Goal: Answer question/provide support: Share knowledge or assist other users

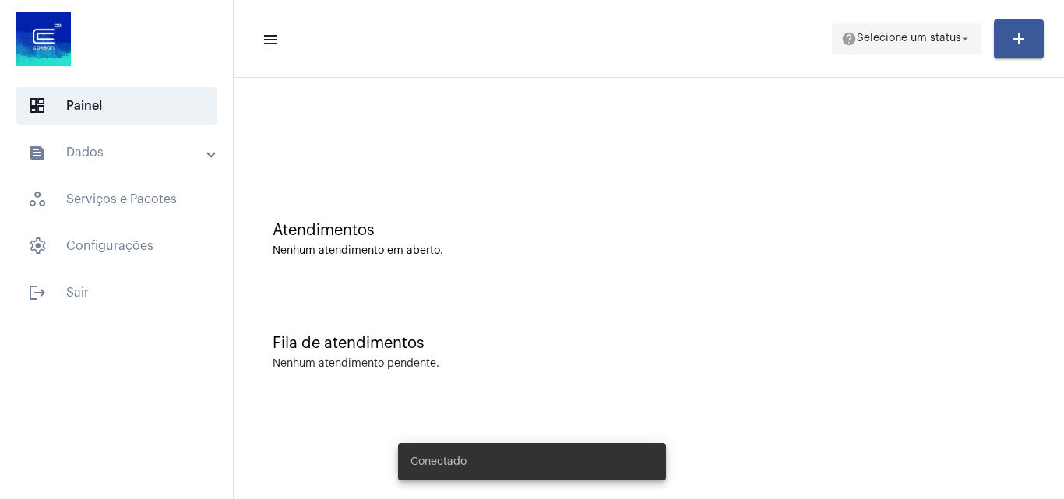
click at [904, 37] on span "Selecione um status" at bounding box center [909, 38] width 104 height 11
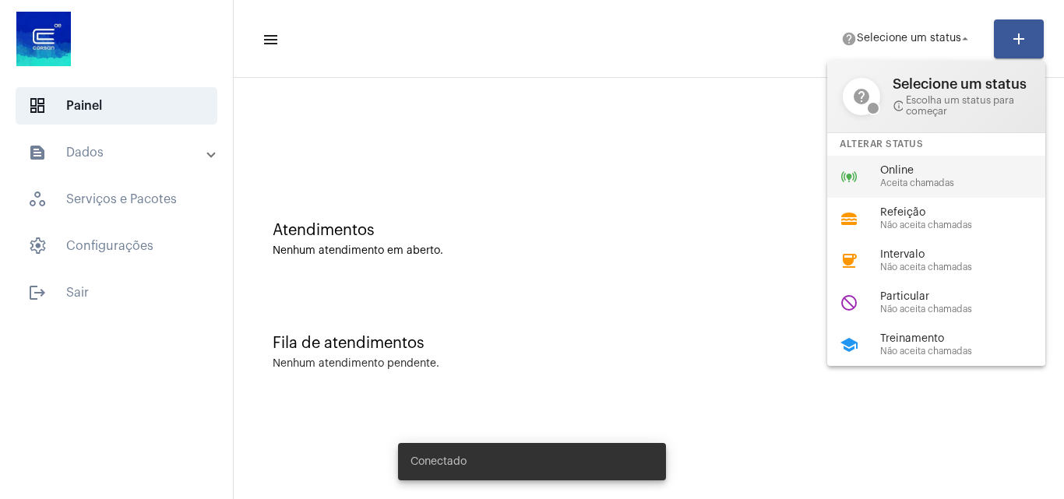
click at [921, 166] on span "Online" at bounding box center [969, 171] width 178 height 12
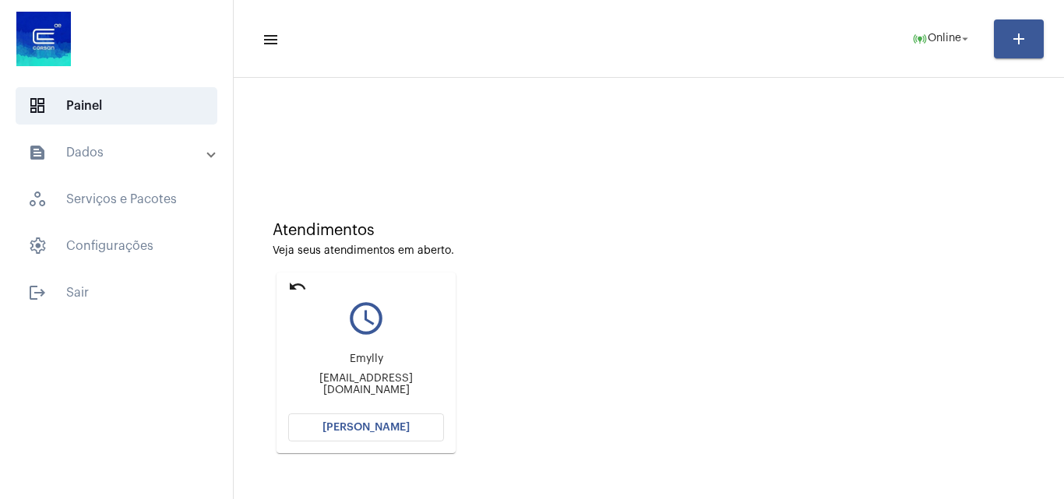
click at [378, 428] on span "[PERSON_NAME]" at bounding box center [366, 427] width 87 height 11
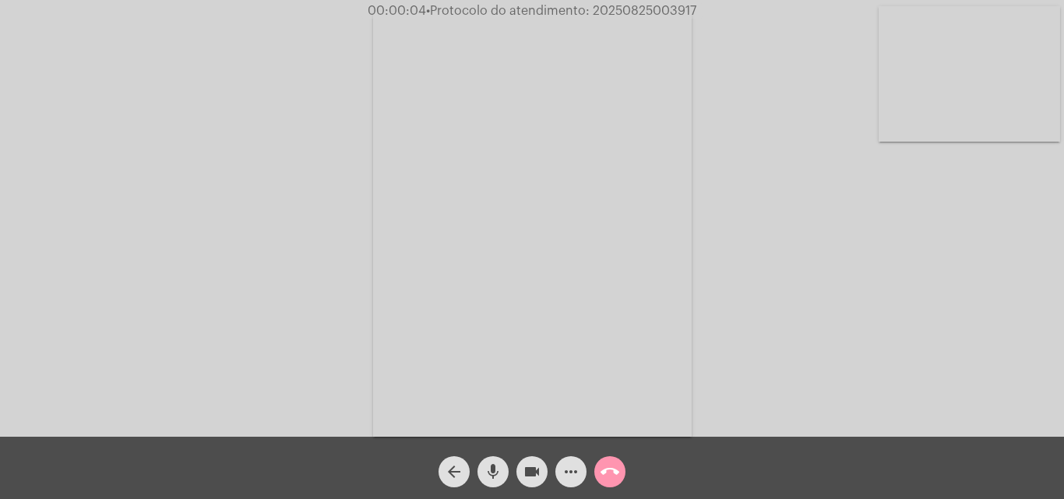
click at [949, 109] on video at bounding box center [970, 74] width 182 height 136
click at [249, 230] on video at bounding box center [196, 222] width 182 height 241
click at [978, 104] on video at bounding box center [970, 74] width 182 height 136
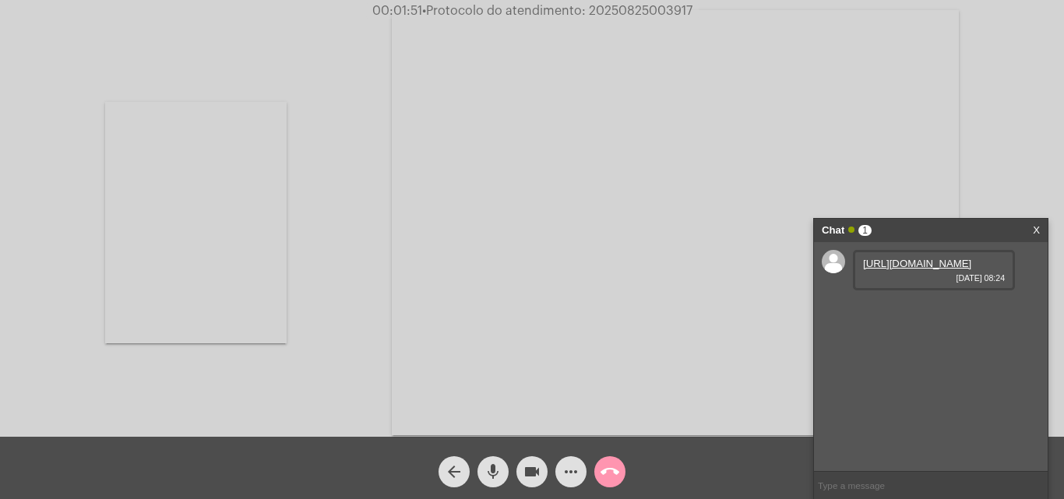
click at [897, 270] on link "https://neft-transfer-bucket.s3.amazonaws.com/temp-a6105a38-7867-4d81-b77d-a76a…" at bounding box center [917, 264] width 108 height 12
click at [181, 192] on video at bounding box center [196, 222] width 182 height 241
click at [888, 314] on link "https://neft-transfer-bucket.s3.amazonaws.com/temp-d0b04ef7-435f-8038-c0f2-eb23…" at bounding box center [917, 308] width 108 height 12
click at [564, 478] on mat-icon "more_horiz" at bounding box center [571, 472] width 19 height 19
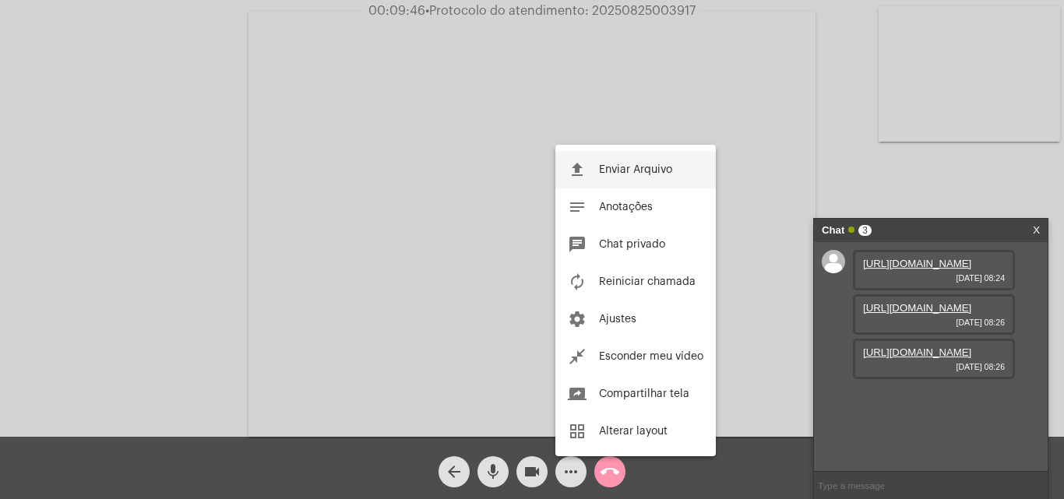
click at [624, 178] on button "file_upload Enviar Arquivo" at bounding box center [635, 169] width 160 height 37
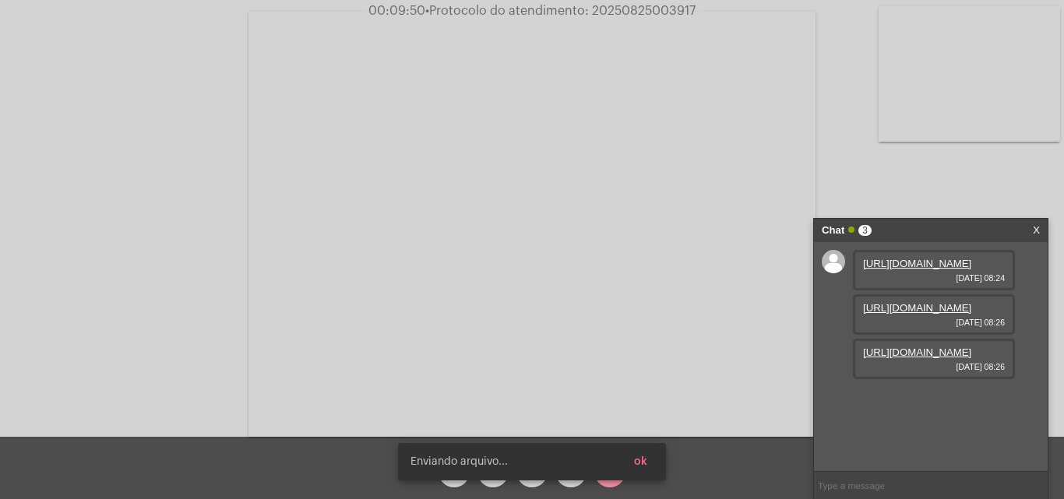
scroll to position [93, 0]
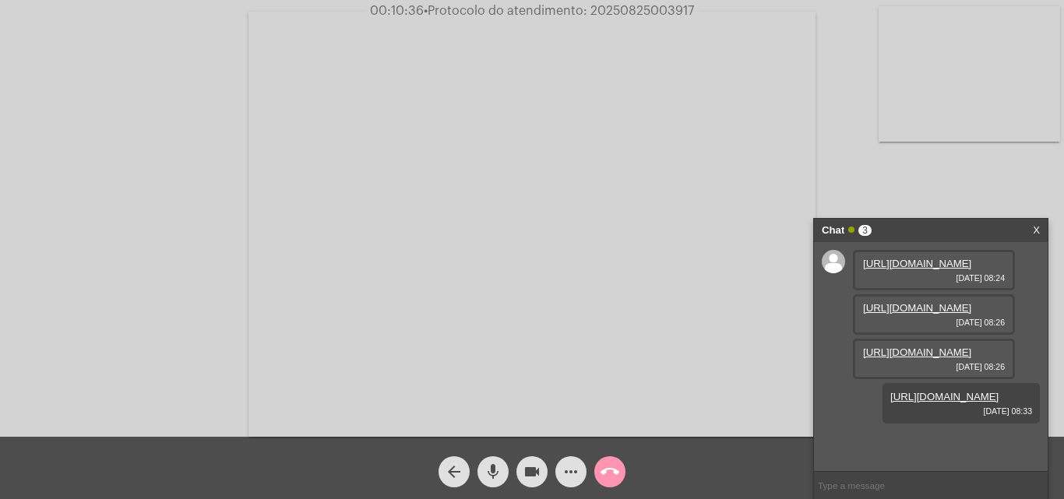
click at [659, 4] on span "00:10:36 • Protocolo do atendimento: 20250825003917" at bounding box center [532, 11] width 337 height 16
copy span "20250825003917"
click at [616, 481] on mat-icon "call_end" at bounding box center [610, 472] width 19 height 19
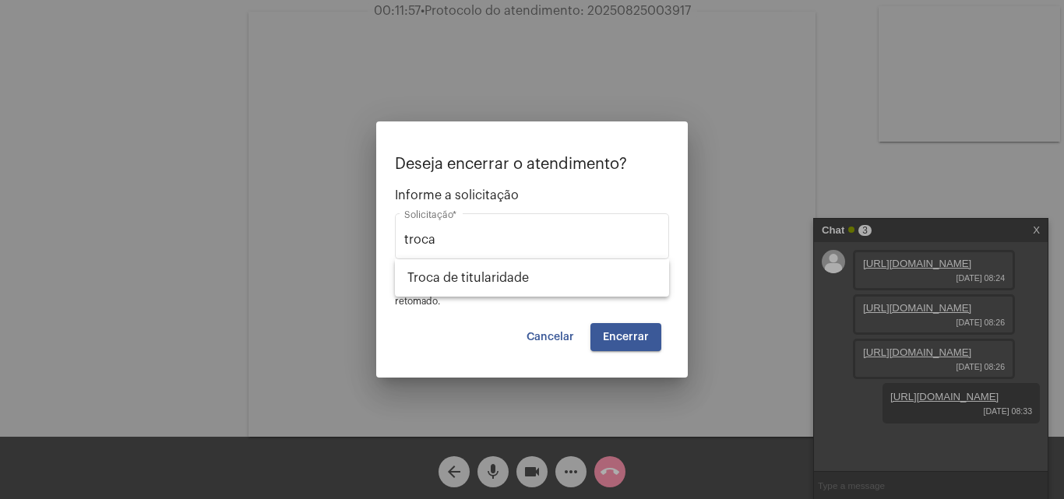
click at [608, 298] on div "Deseja encerrar o atendimento? Informe a solicitação troca Solicitação * OBS: O…" at bounding box center [532, 232] width 274 height 152
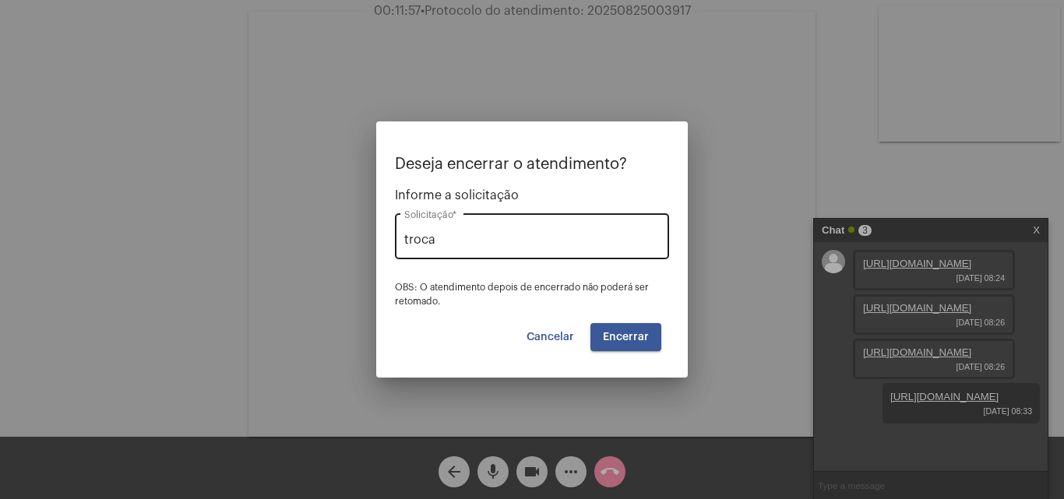
click at [536, 238] on input "troca" at bounding box center [532, 240] width 256 height 14
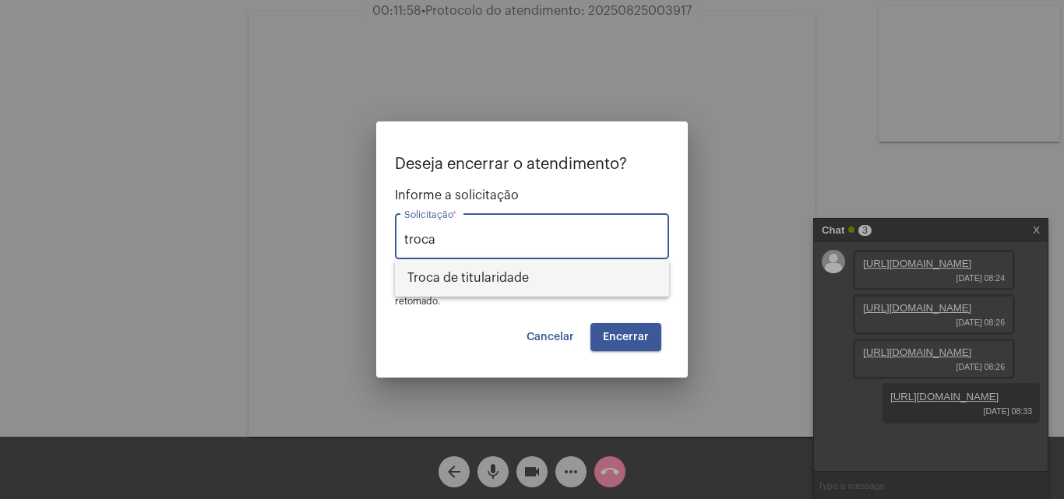
click at [520, 271] on span "Troca de titularidade" at bounding box center [531, 277] width 249 height 37
type input "Troca de titularidade"
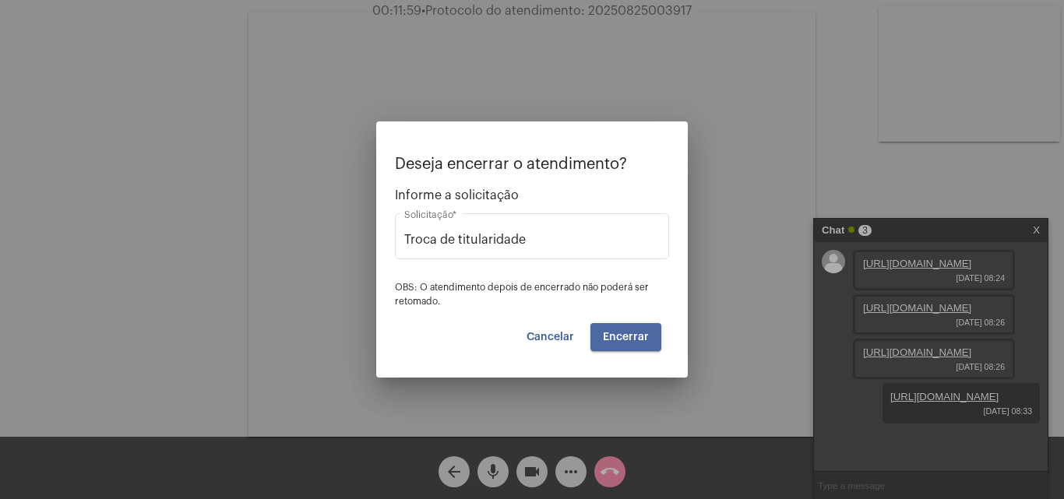
click at [640, 334] on span "Encerrar" at bounding box center [626, 337] width 46 height 11
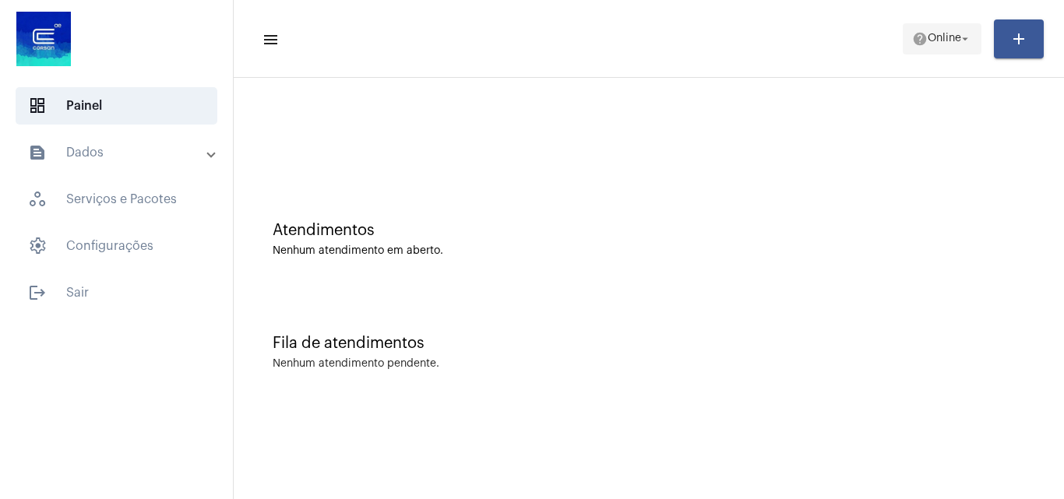
click at [928, 34] on span "Online" at bounding box center [944, 38] width 33 height 11
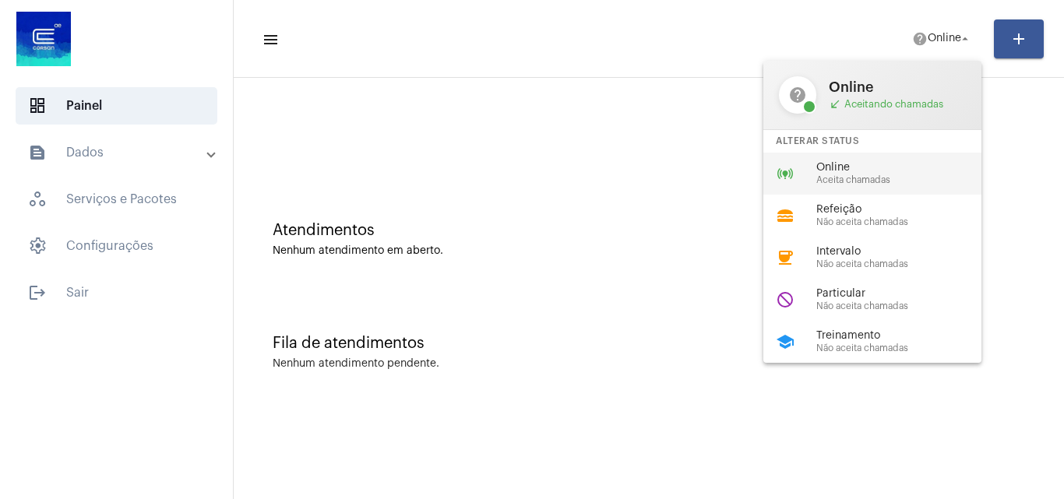
click at [885, 185] on span "Aceita chamadas" at bounding box center [905, 180] width 178 height 10
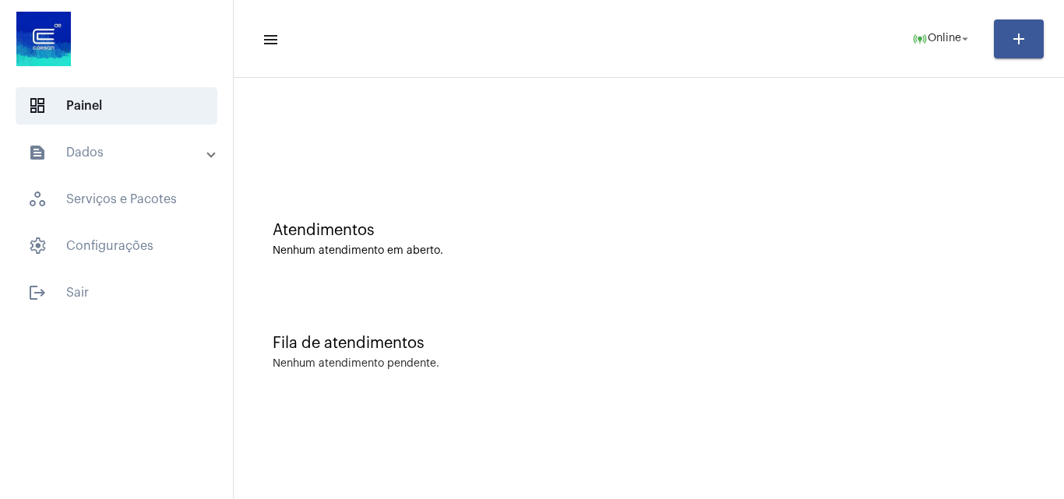
click at [686, 220] on div "Atendimentos Nenhum atendimento em aberto." at bounding box center [648, 231] width 815 height 113
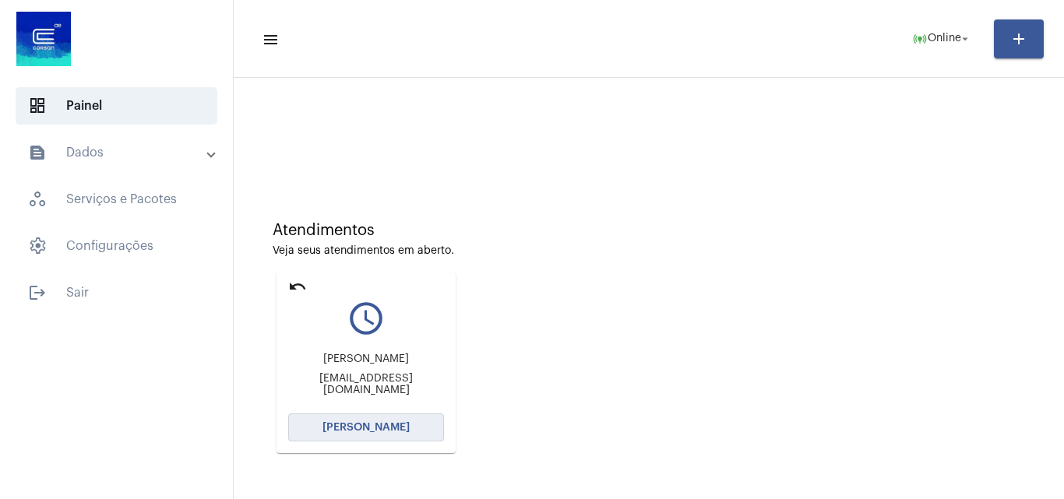
click at [415, 435] on button "[PERSON_NAME]" at bounding box center [366, 428] width 156 height 28
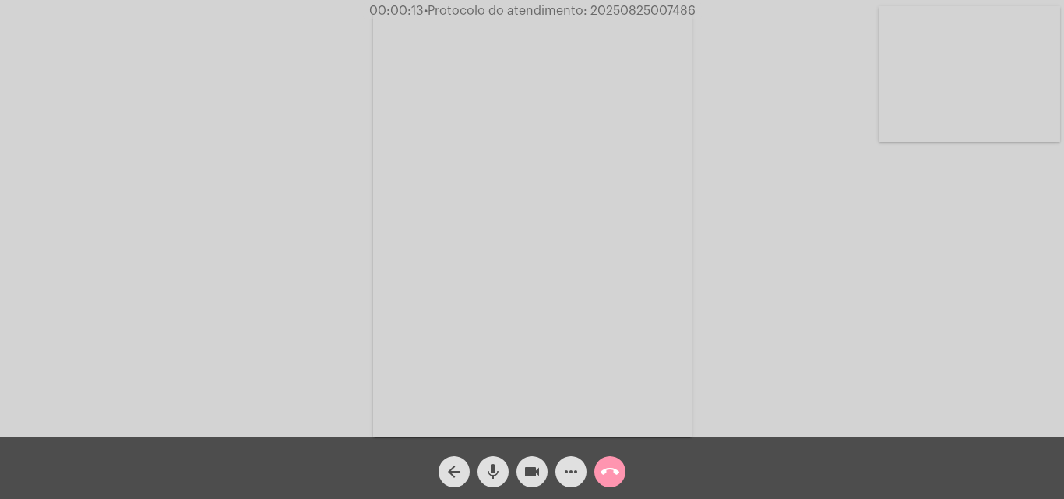
click at [644, 9] on span "• Protocolo do atendimento: 20250825007486" at bounding box center [560, 11] width 272 height 12
drag, startPoint x: 644, startPoint y: 9, endPoint x: 625, endPoint y: 9, distance: 19.5
click at [625, 9] on span "• Protocolo do atendimento: 20250825007486" at bounding box center [560, 11] width 272 height 12
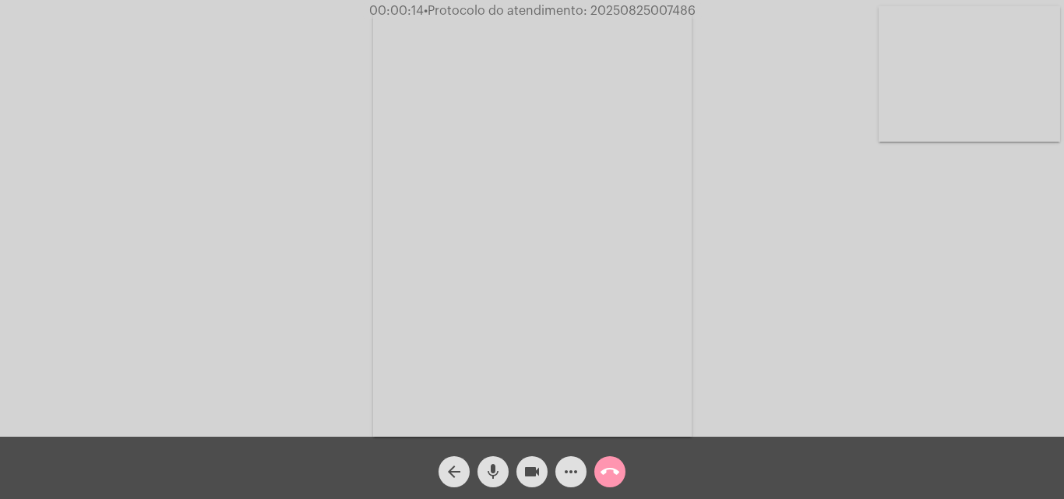
click at [625, 9] on span "• Protocolo do atendimento: 20250825007486" at bounding box center [560, 11] width 272 height 12
copy span "20250825007486"
click at [791, 253] on div "Acessando Câmera e Microfone..." at bounding box center [532, 222] width 1061 height 437
click at [561, 475] on button "more_horiz" at bounding box center [570, 472] width 31 height 31
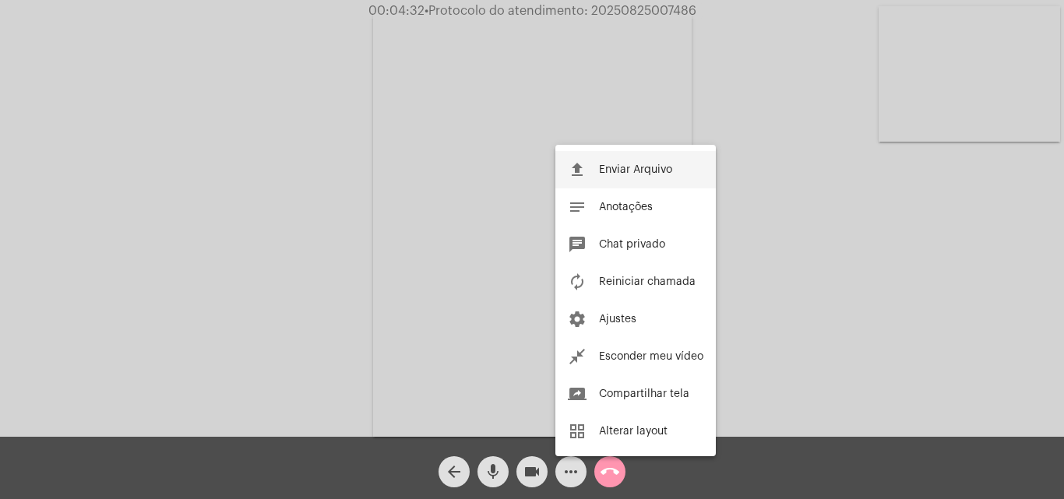
click at [633, 178] on button "file_upload Enviar Arquivo" at bounding box center [635, 169] width 160 height 37
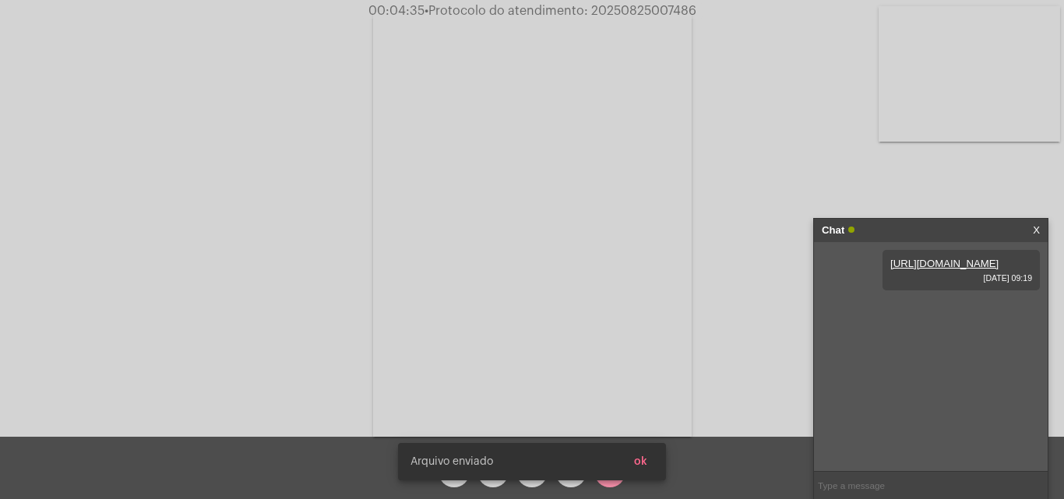
click at [640, 456] on button "ok" at bounding box center [641, 462] width 38 height 28
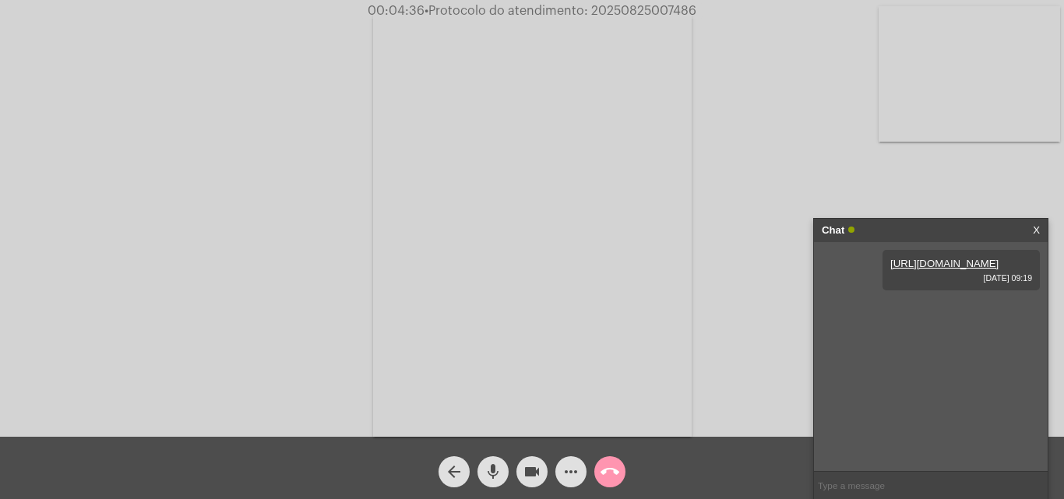
click at [564, 475] on mat-icon "more_horiz" at bounding box center [571, 472] width 19 height 19
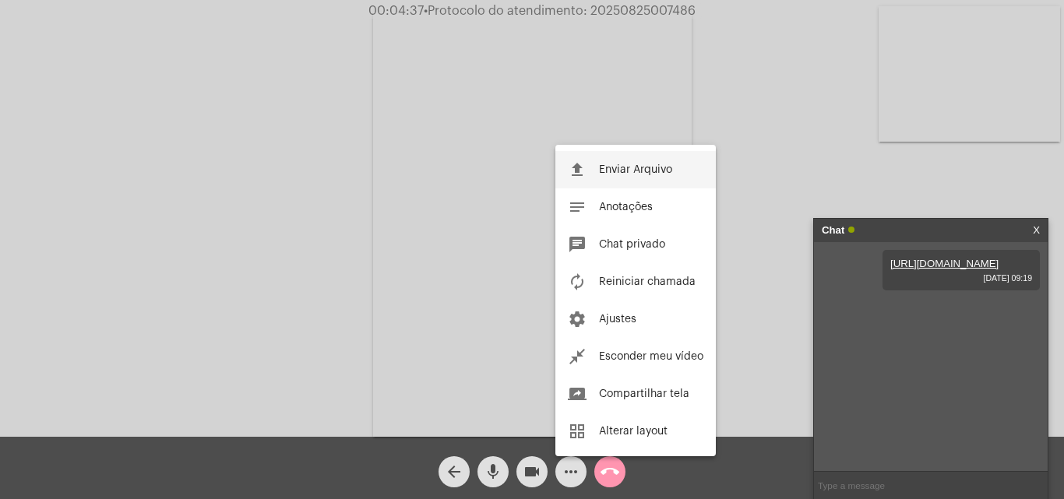
click at [626, 174] on span "Enviar Arquivo" at bounding box center [635, 169] width 73 height 11
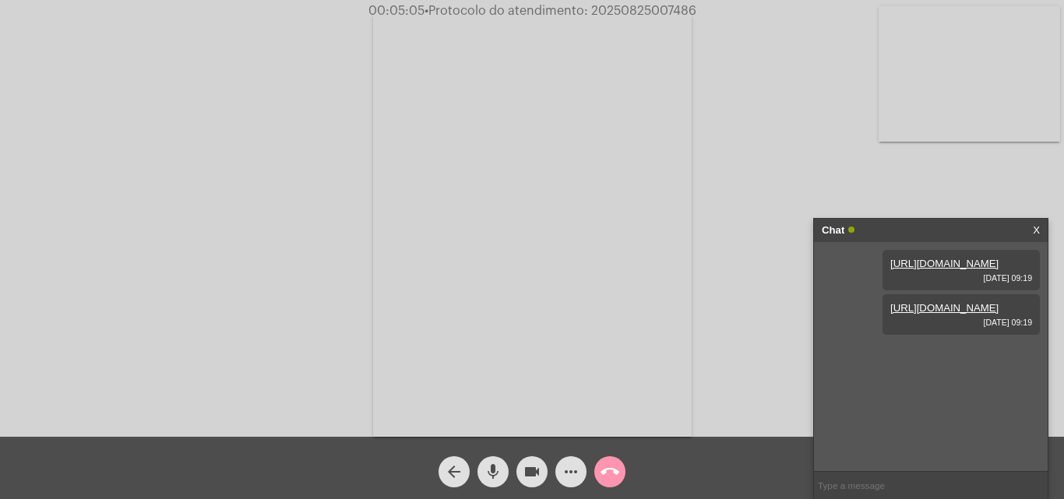
click at [651, 7] on span "• Protocolo do atendimento: 20250825007486" at bounding box center [561, 11] width 272 height 12
copy span "20250825007486"
click at [611, 471] on mat-icon "call_end" at bounding box center [610, 472] width 19 height 19
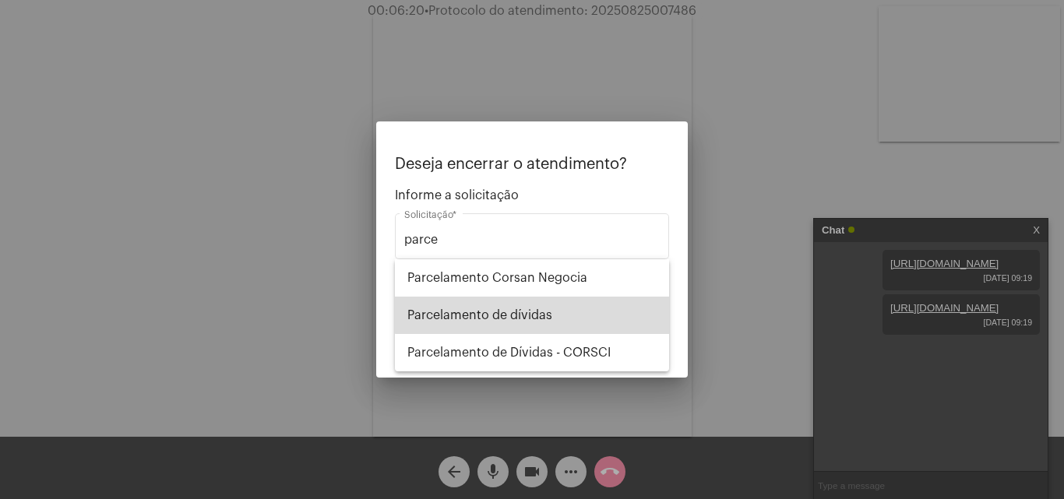
click at [538, 303] on span "Parcelamento de dívidas" at bounding box center [531, 315] width 249 height 37
type input "Parcelamento de dívidas"
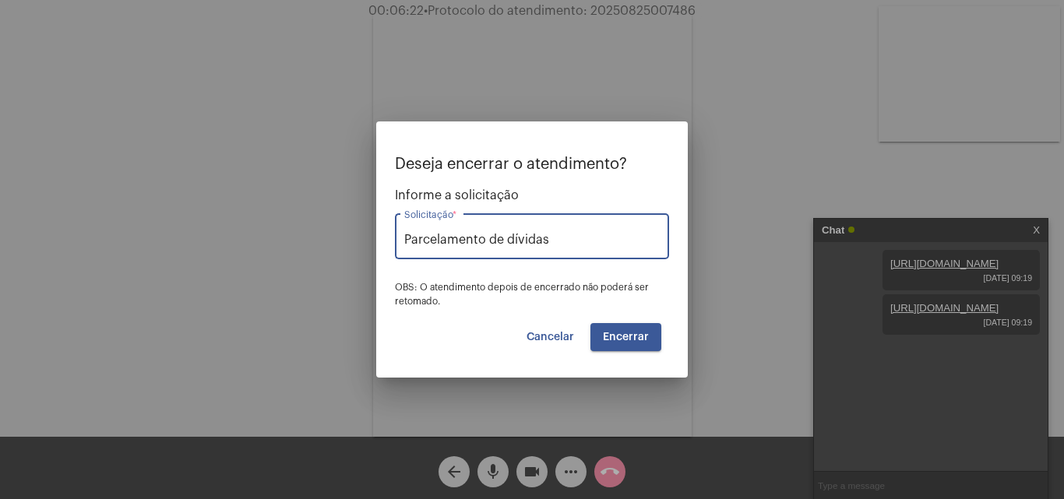
click at [622, 338] on span "Encerrar" at bounding box center [626, 337] width 46 height 11
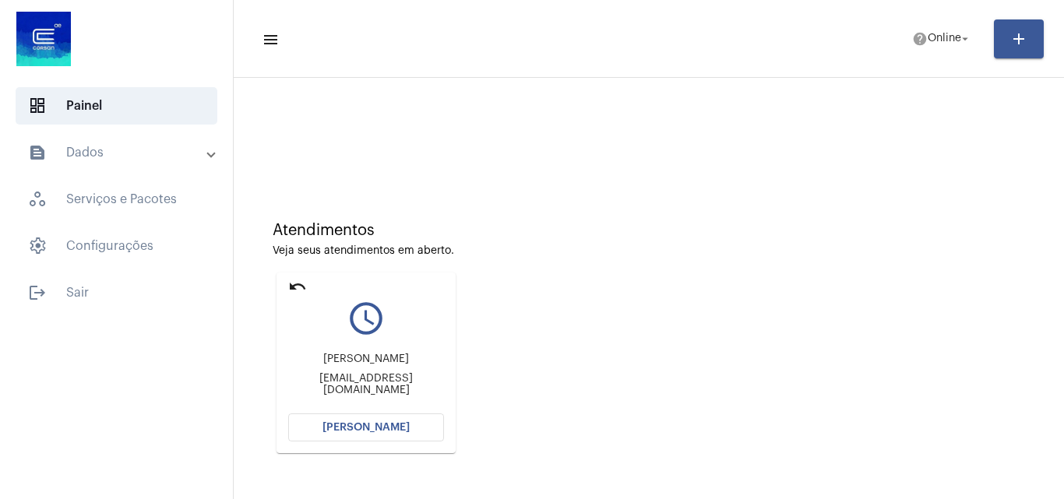
scroll to position [110, 0]
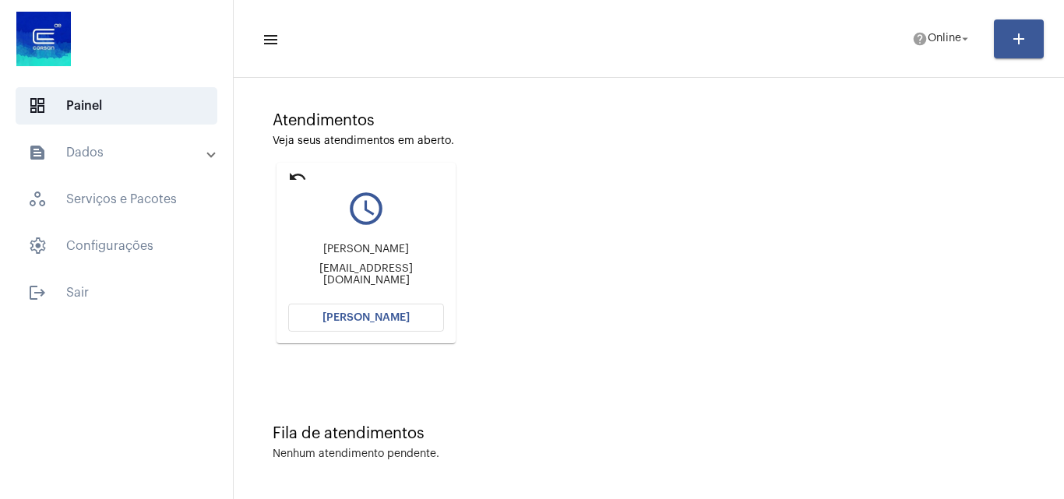
click at [298, 166] on mat-card "undo query_builder Emerson Pires Ávila avila_dev_emerson@proton.me Abrir Chamada" at bounding box center [366, 253] width 179 height 181
click at [298, 176] on mat-icon "undo" at bounding box center [297, 176] width 19 height 19
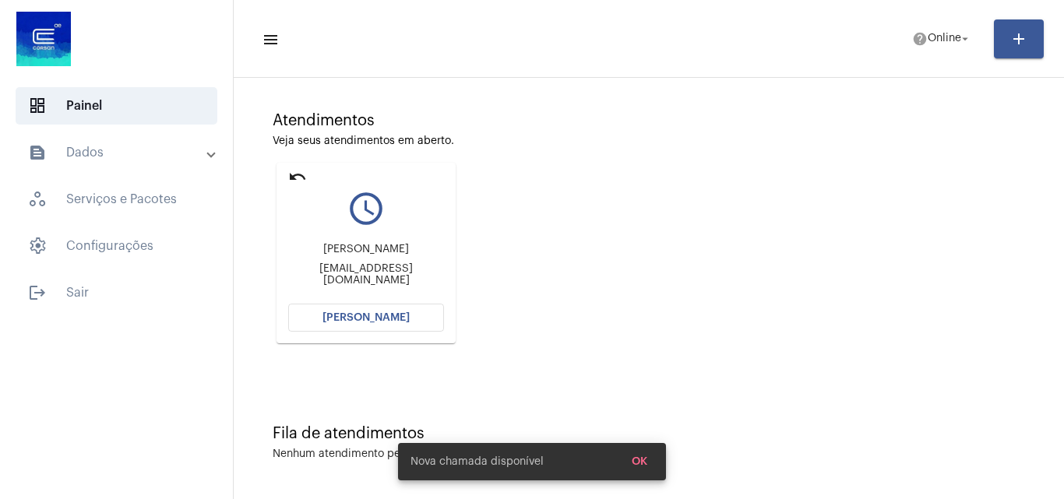
scroll to position [0, 0]
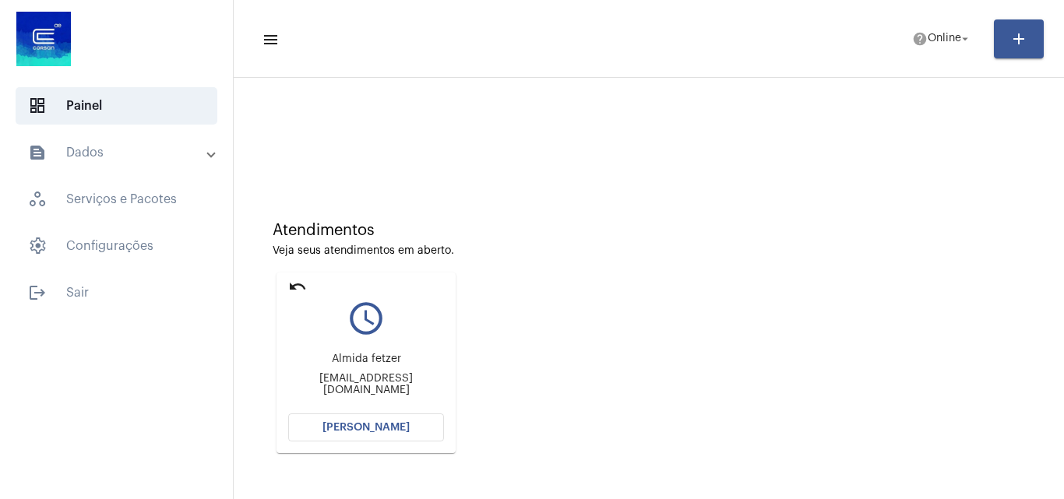
click at [324, 439] on button "[PERSON_NAME]" at bounding box center [366, 428] width 156 height 28
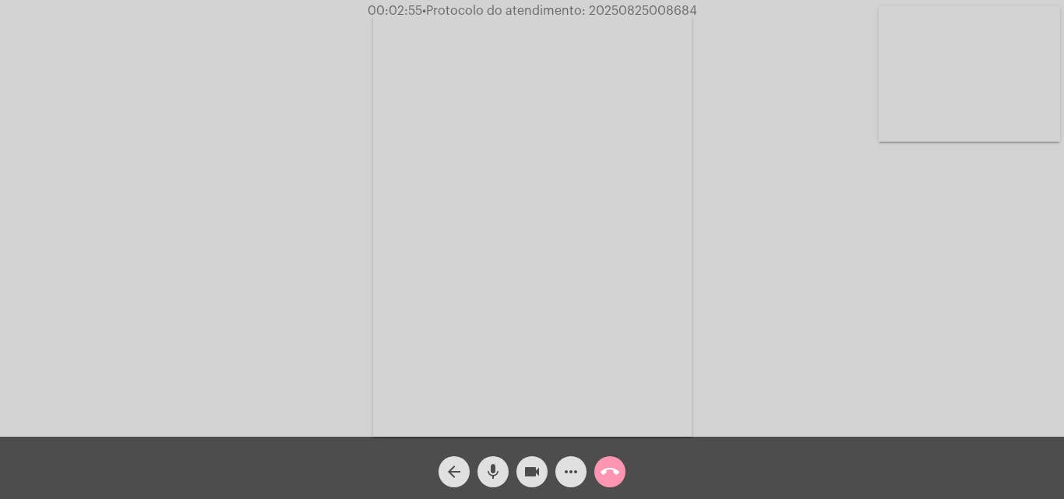
click at [648, 5] on span "• Protocolo do atendimento: 20250825008684" at bounding box center [559, 11] width 275 height 12
copy span "20250825008684"
click at [769, 132] on div "Acessando Câmera e Microfone..." at bounding box center [532, 222] width 1061 height 437
click at [569, 473] on mat-icon "more_horiz" at bounding box center [571, 472] width 19 height 19
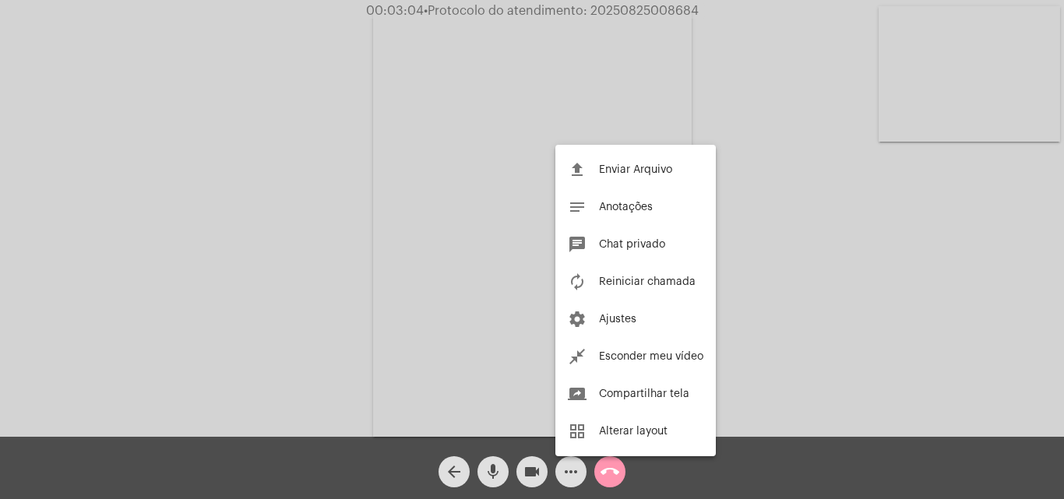
click at [873, 257] on div at bounding box center [532, 249] width 1064 height 499
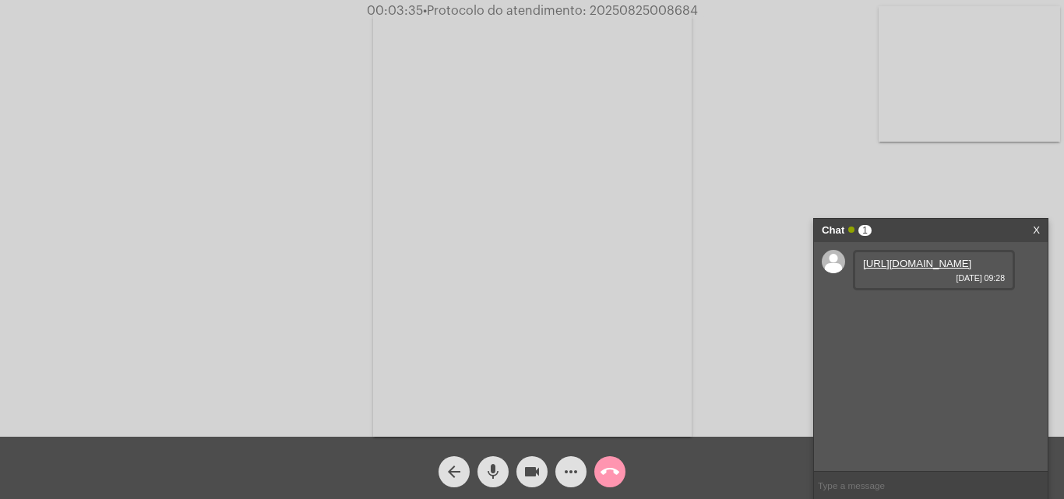
click at [925, 270] on link "https://neft-transfer-bucket.s3.amazonaws.com/temp-3c4e973c-b4bd-c2f3-e78d-3ca4…" at bounding box center [917, 264] width 108 height 12
click at [936, 314] on link "https://neft-transfer-bucket.s3.amazonaws.com/temp-712746ff-89fd-6020-480e-383c…" at bounding box center [917, 308] width 108 height 12
click at [572, 472] on mat-icon "more_horiz" at bounding box center [571, 472] width 19 height 19
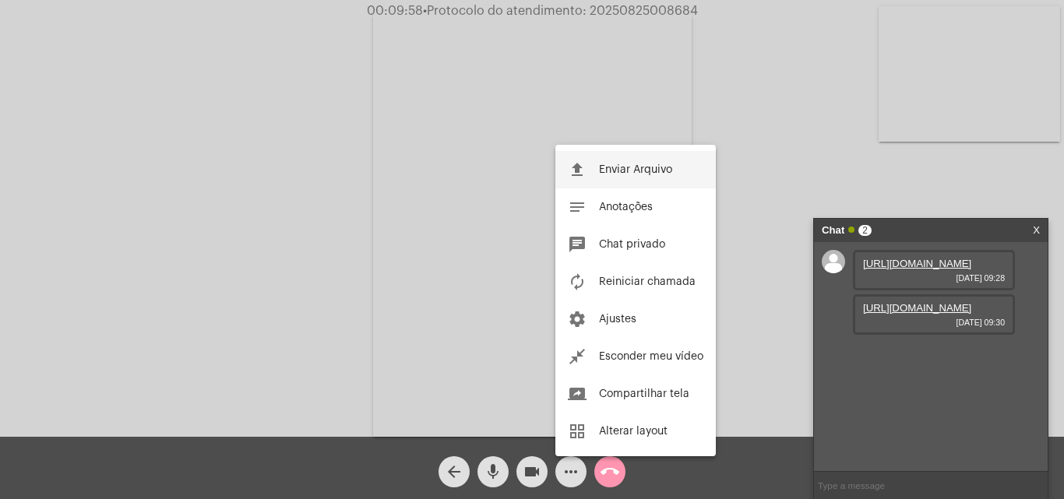
click at [655, 160] on button "file_upload Enviar Arquivo" at bounding box center [635, 169] width 160 height 37
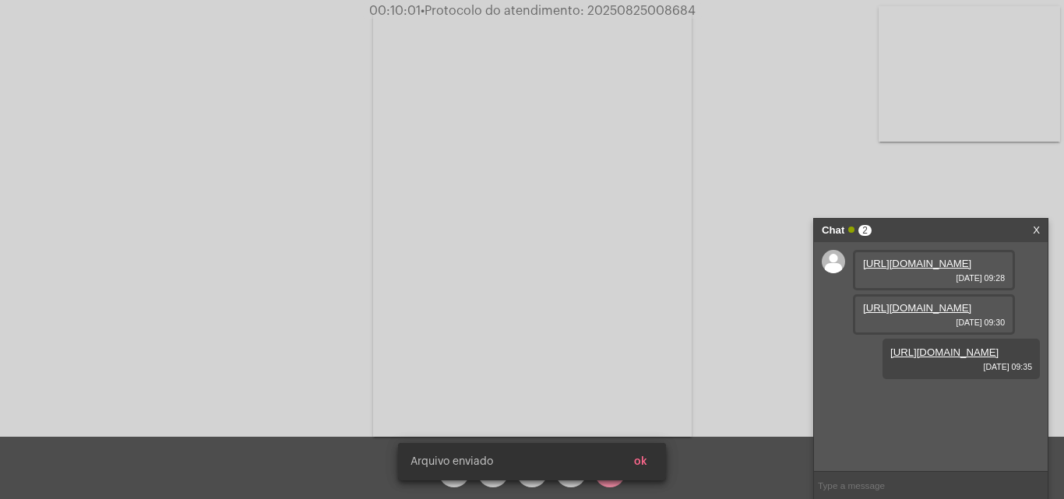
scroll to position [13, 0]
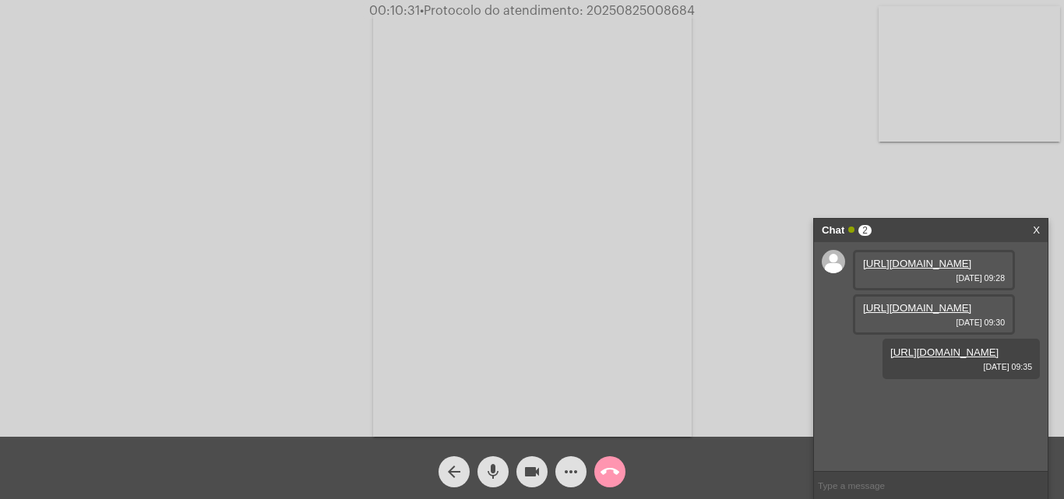
click at [615, 473] on mat-icon "call_end" at bounding box center [610, 472] width 19 height 19
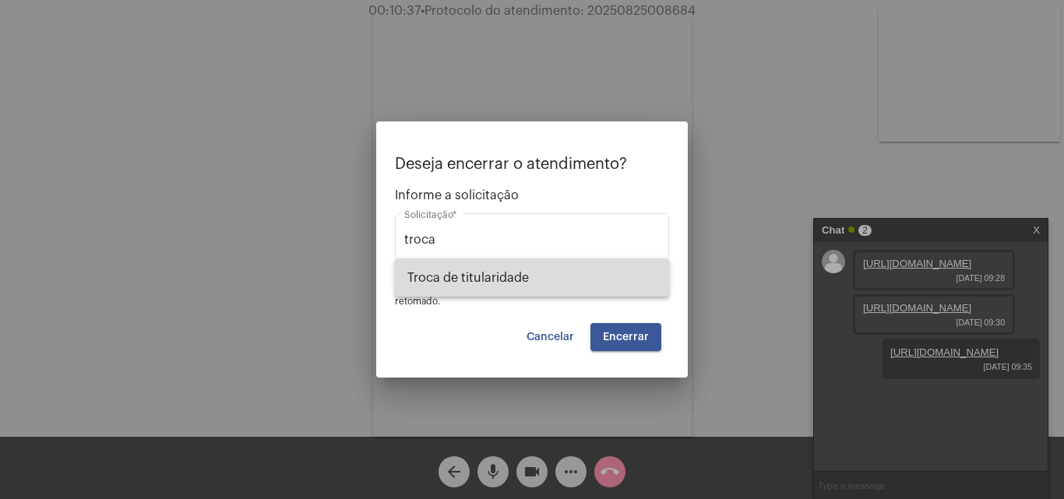
click at [549, 277] on span "Troca de titularidade" at bounding box center [531, 277] width 249 height 37
type input "Troca de titularidade"
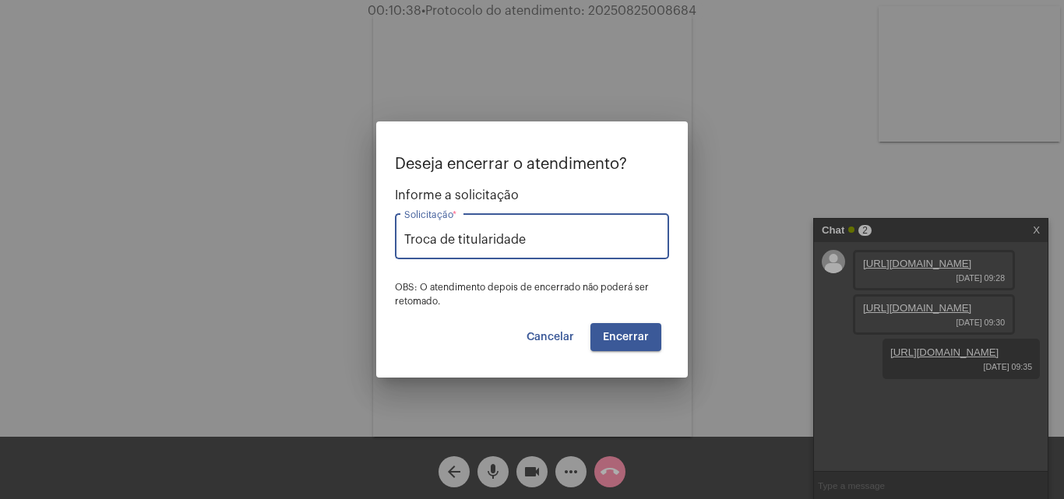
click at [556, 325] on button "Cancelar" at bounding box center [550, 337] width 72 height 28
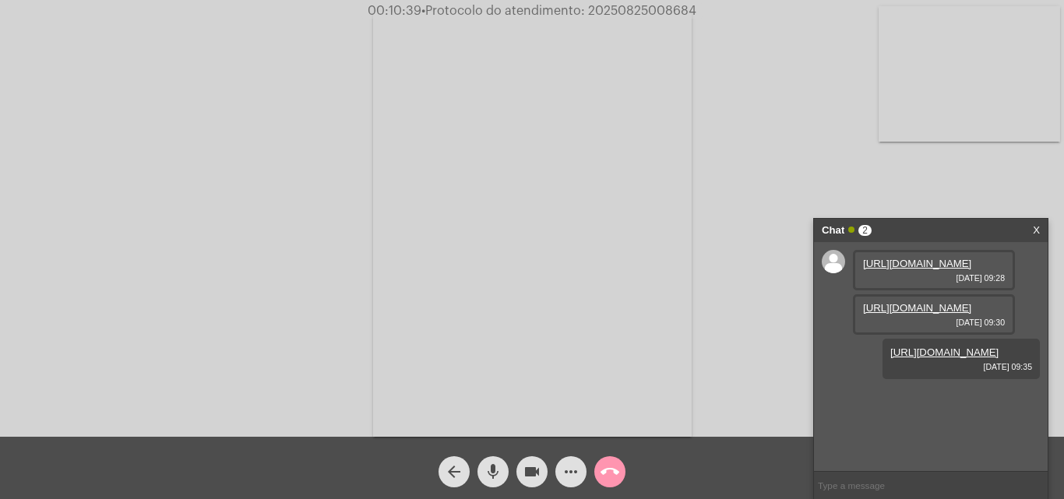
click at [639, 5] on span "• Protocolo do atendimento: 20250825008684" at bounding box center [558, 11] width 275 height 12
copy span "20250825008684"
click at [615, 464] on mat-icon "call_end" at bounding box center [610, 472] width 19 height 19
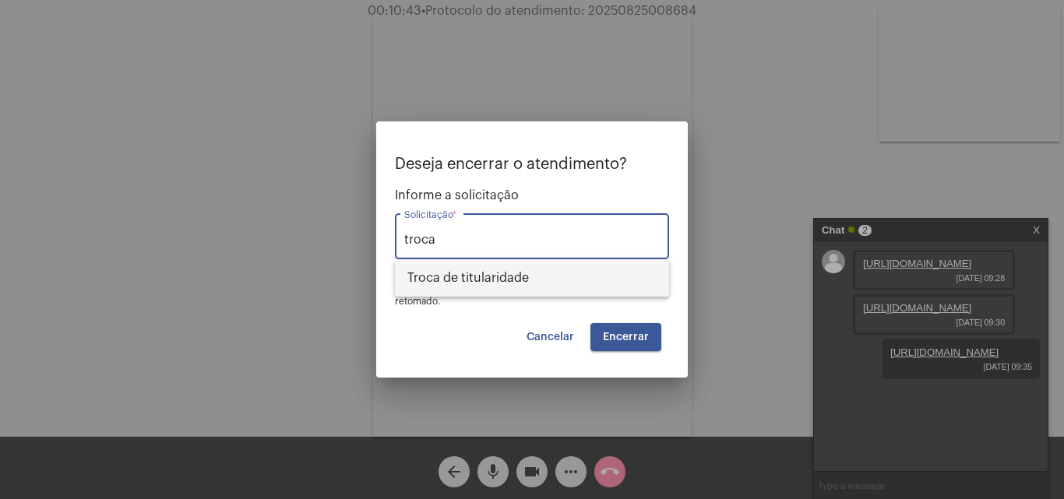
click at [474, 272] on span "Troca de titularidade" at bounding box center [531, 277] width 249 height 37
type input "Troca de titularidade"
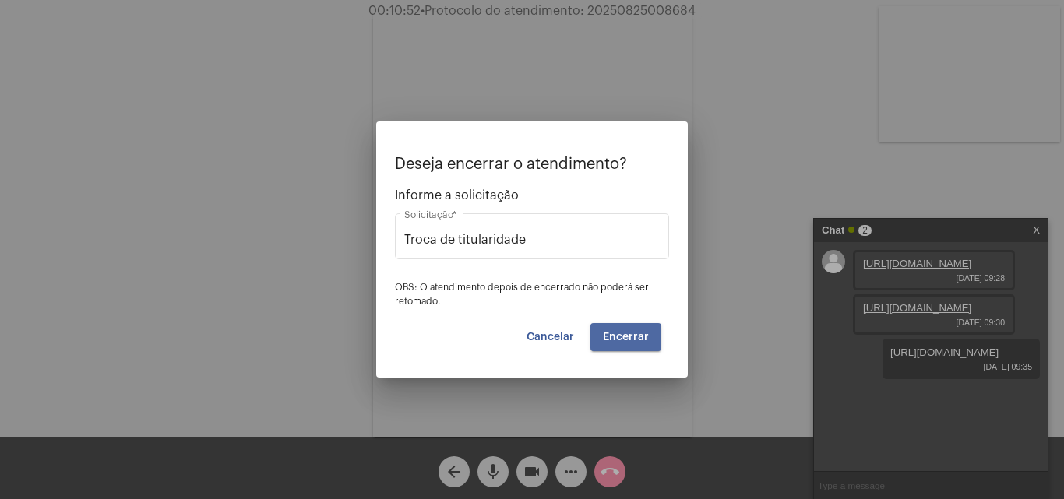
click at [639, 334] on span "Encerrar" at bounding box center [626, 337] width 46 height 11
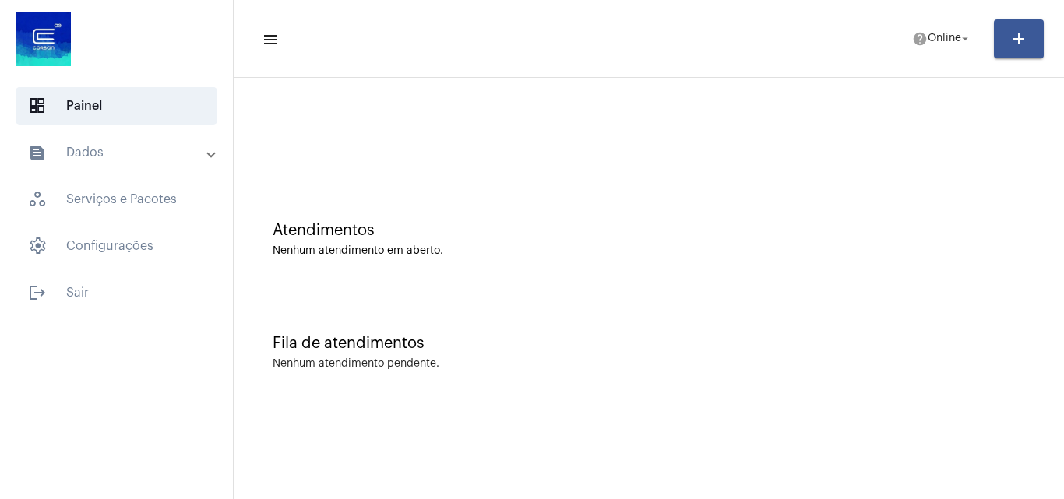
click at [938, 55] on mat-toolbar-row "menu help Online arrow_drop_down add" at bounding box center [649, 39] width 830 height 50
click at [942, 33] on span "Online" at bounding box center [944, 38] width 33 height 11
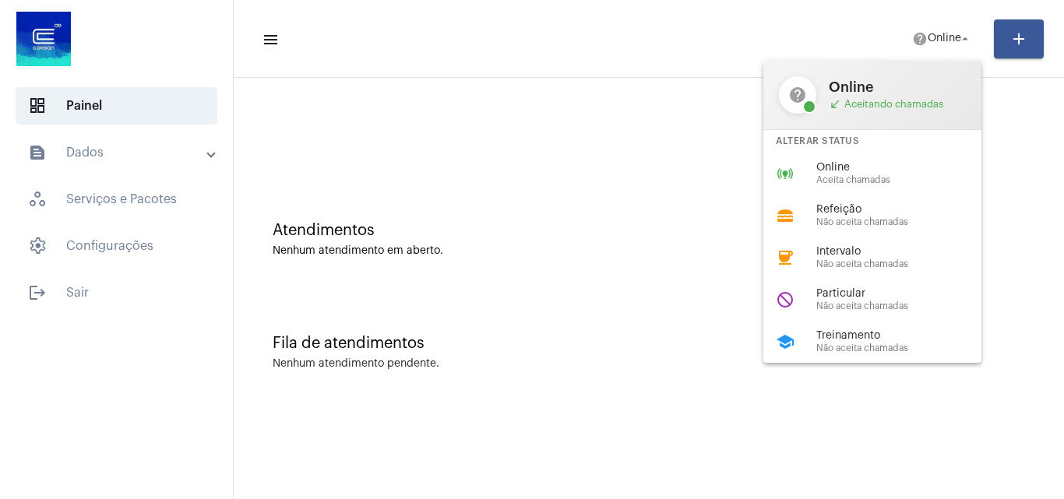
click at [689, 157] on div at bounding box center [532, 249] width 1064 height 499
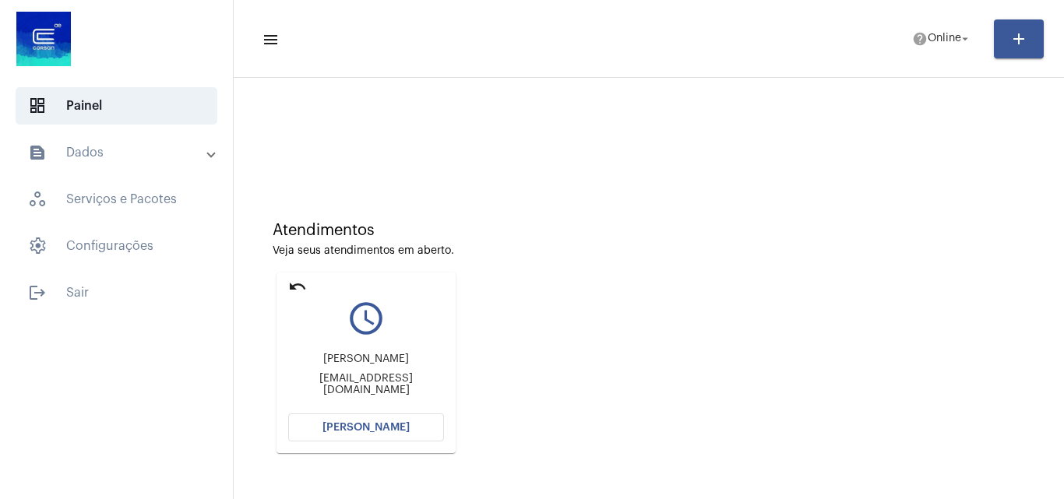
click at [418, 425] on button "[PERSON_NAME]" at bounding box center [366, 428] width 156 height 28
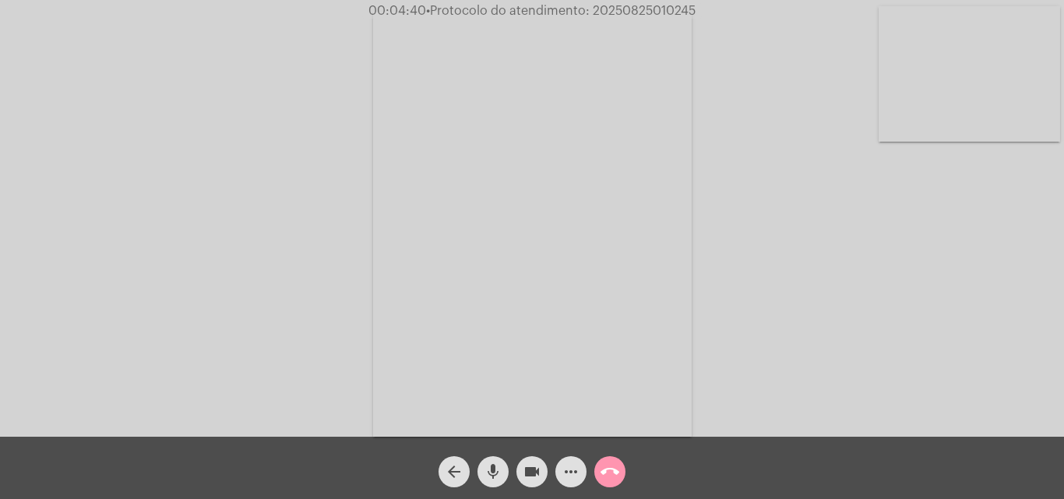
click at [978, 60] on video at bounding box center [970, 74] width 182 height 136
click at [206, 227] on video at bounding box center [196, 222] width 182 height 241
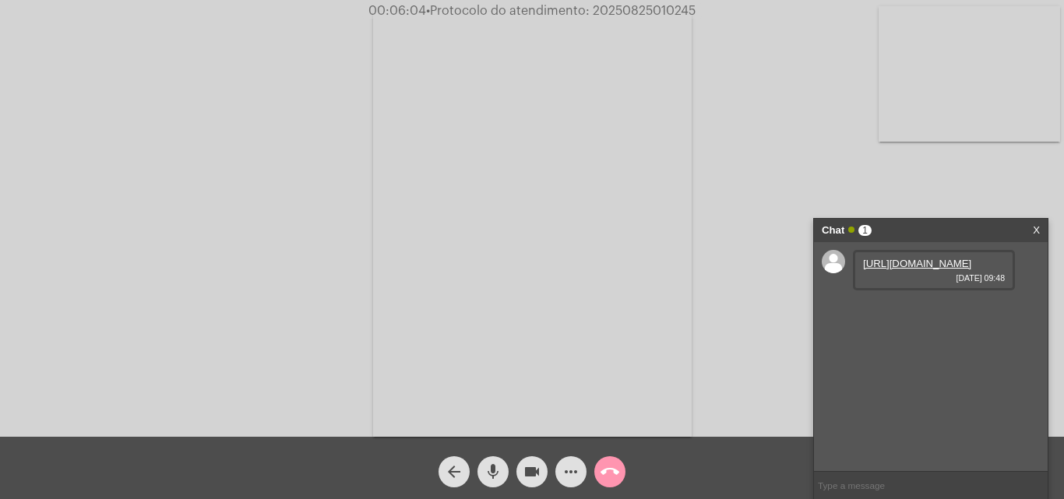
click at [897, 263] on link "https://neft-transfer-bucket.s3.amazonaws.com/temp-f1e18ffb-4fb8-3030-670c-687b…" at bounding box center [917, 264] width 108 height 12
click at [669, 2] on div "Acessando Câmera e Microfone..." at bounding box center [532, 218] width 1064 height 437
click at [667, 3] on span "00:10:26 • Protocolo do atendimento: 20250825010245" at bounding box center [532, 11] width 335 height 16
click at [667, 5] on span "• Protocolo do atendimento: 20250825010245" at bounding box center [559, 11] width 270 height 12
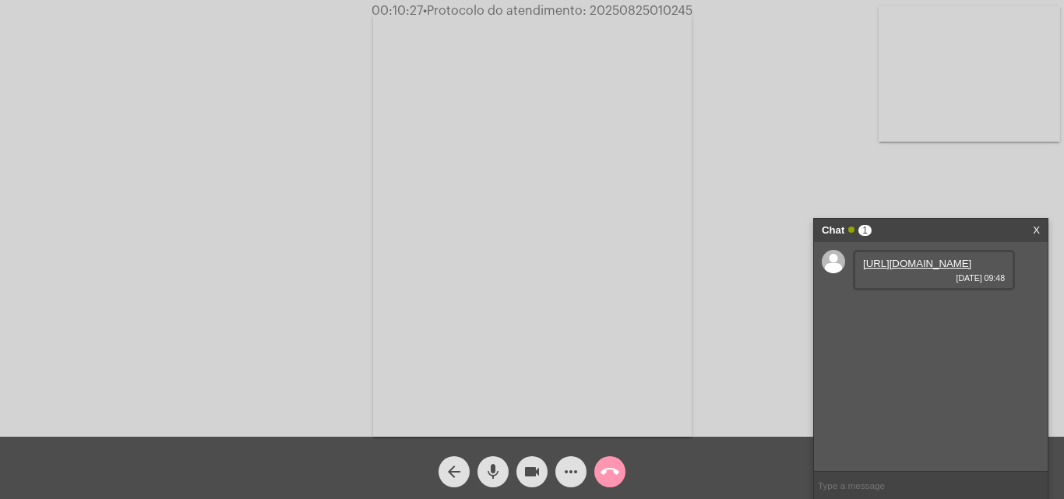
copy span "20250825010245"
click at [615, 474] on mat-icon "call_end" at bounding box center [610, 472] width 19 height 19
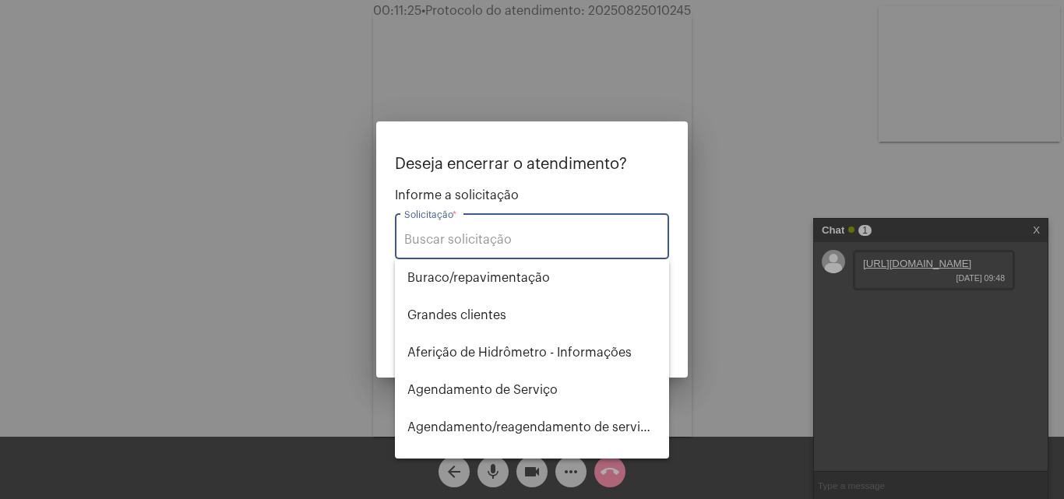
click at [492, 240] on input "Solicitação *" at bounding box center [532, 240] width 256 height 14
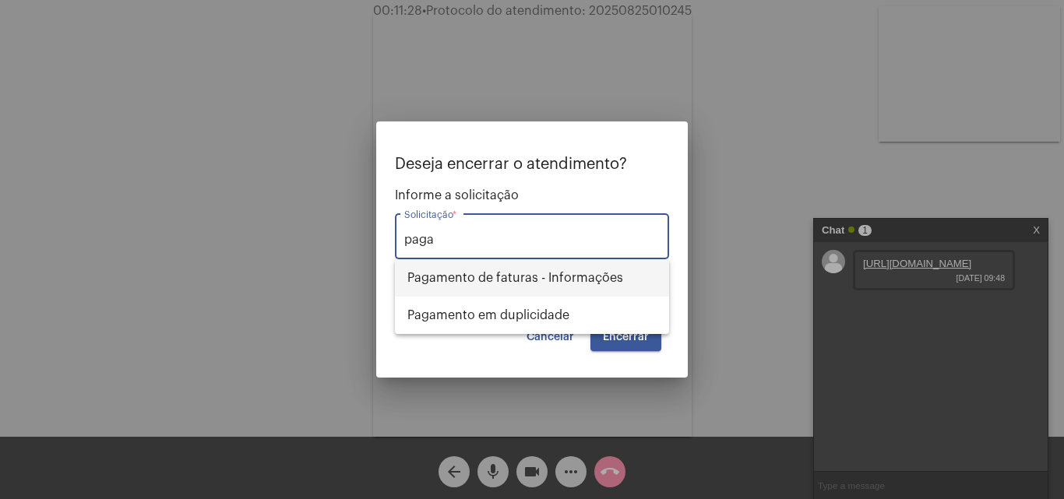
drag, startPoint x: 575, startPoint y: 285, endPoint x: 611, endPoint y: 328, distance: 55.9
click at [575, 284] on span "Pagamento de faturas - Informações" at bounding box center [531, 277] width 249 height 37
type input "Pagamento de faturas - Informações"
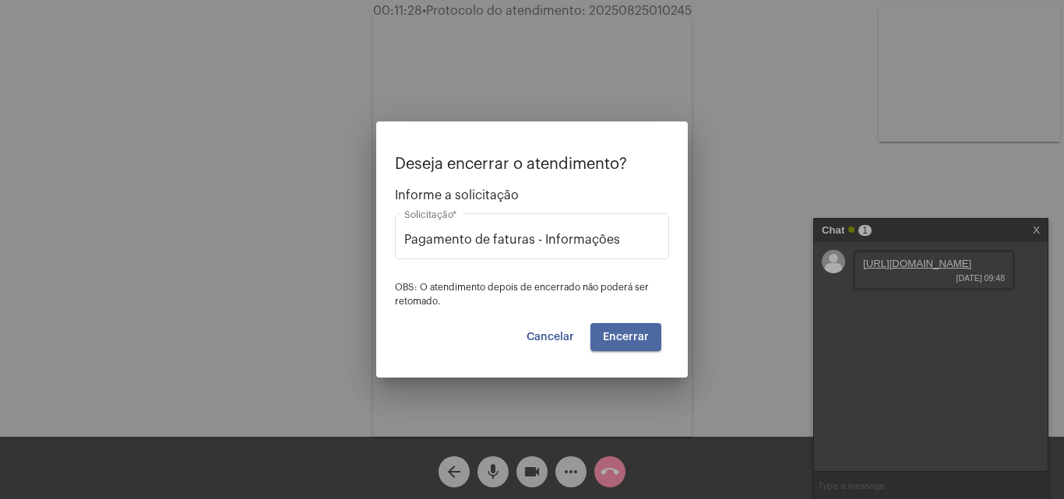
click at [611, 330] on button "Encerrar" at bounding box center [625, 337] width 71 height 28
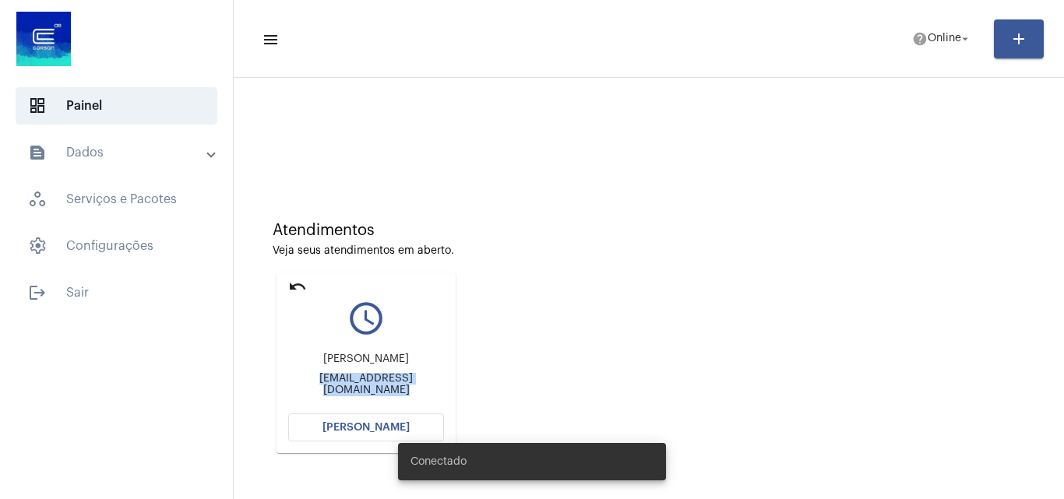
drag, startPoint x: 274, startPoint y: 387, endPoint x: 464, endPoint y: 382, distance: 190.1
click at [464, 382] on div "Atendimentos Veja seus atendimentos em aberto. undo query_builder Lisiane Ferna…" at bounding box center [648, 331] width 815 height 313
copy div "junqueiralisiane26@gmail.com"
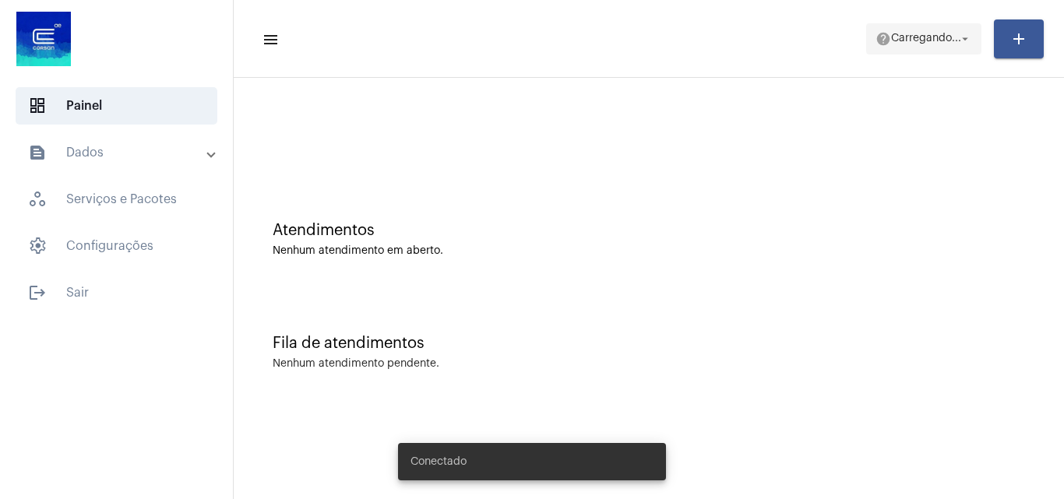
click at [936, 36] on span "Carregando..." at bounding box center [926, 38] width 70 height 11
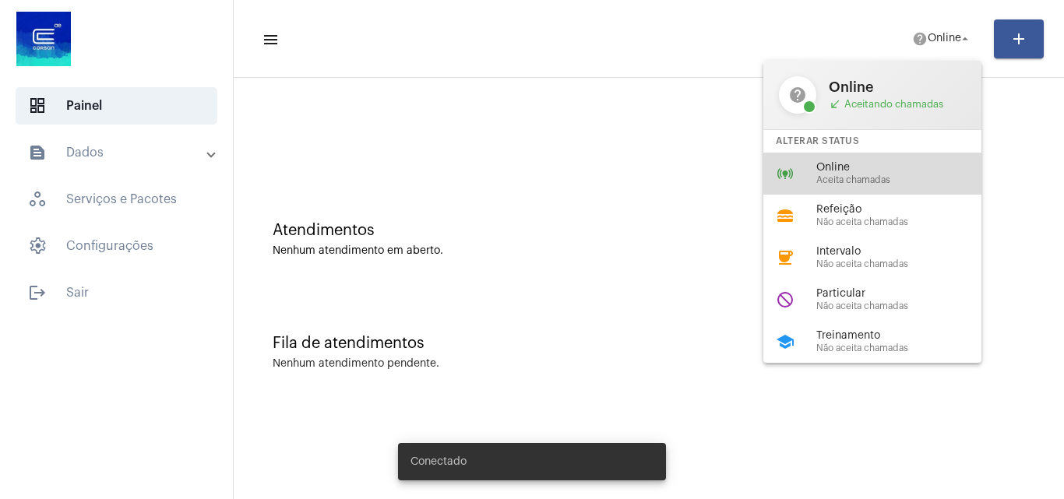
click at [860, 167] on span "Online" at bounding box center [905, 168] width 178 height 12
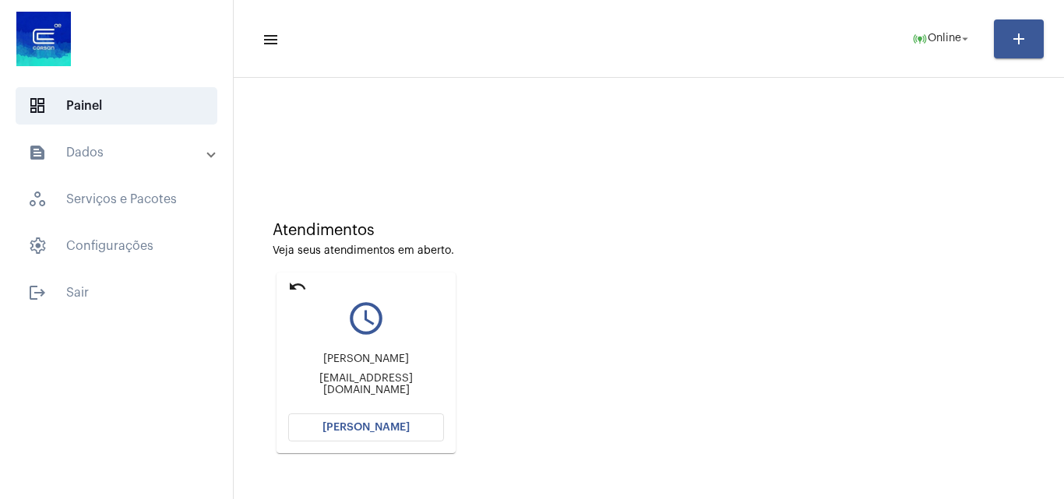
click at [403, 432] on span "[PERSON_NAME]" at bounding box center [366, 427] width 87 height 11
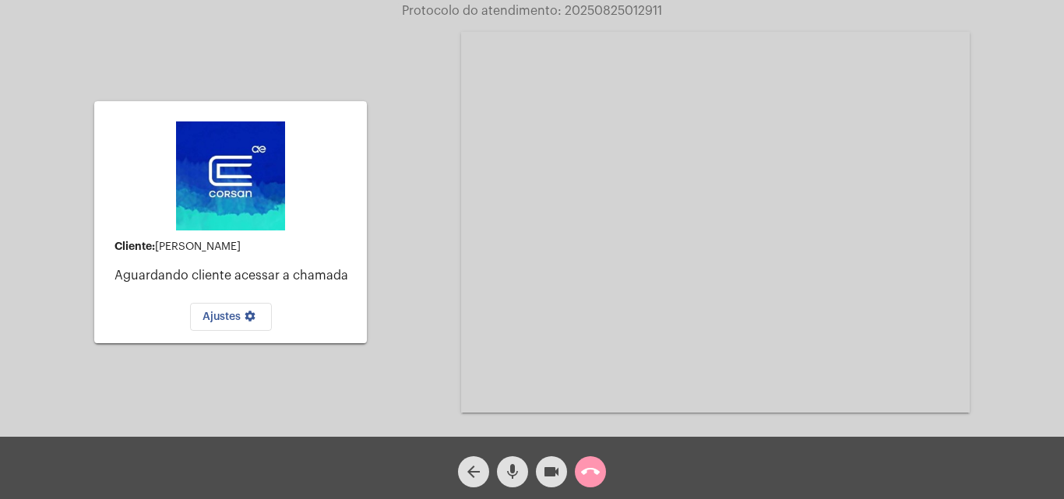
click at [589, 473] on mat-icon "call_end" at bounding box center [590, 472] width 19 height 19
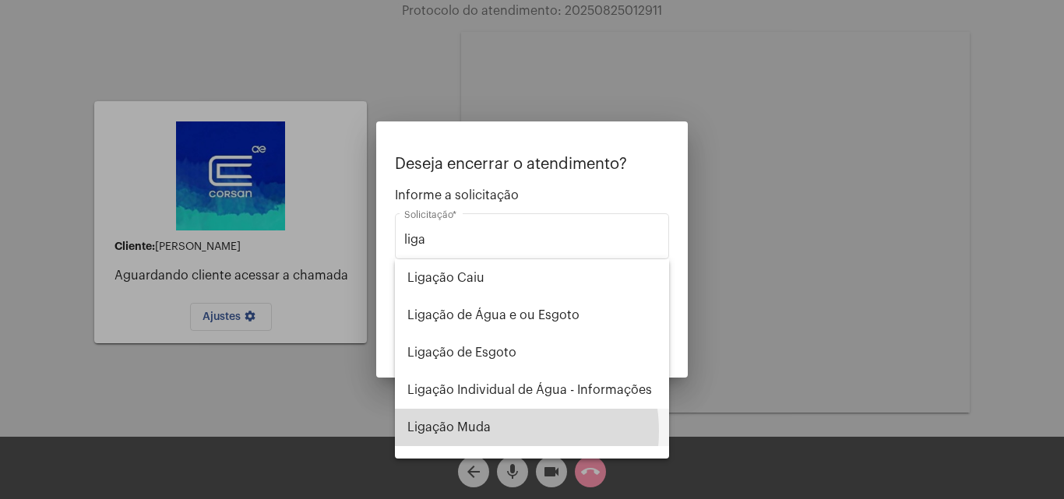
click at [489, 432] on span "Ligação Muda" at bounding box center [531, 427] width 249 height 37
type input "Ligação Muda"
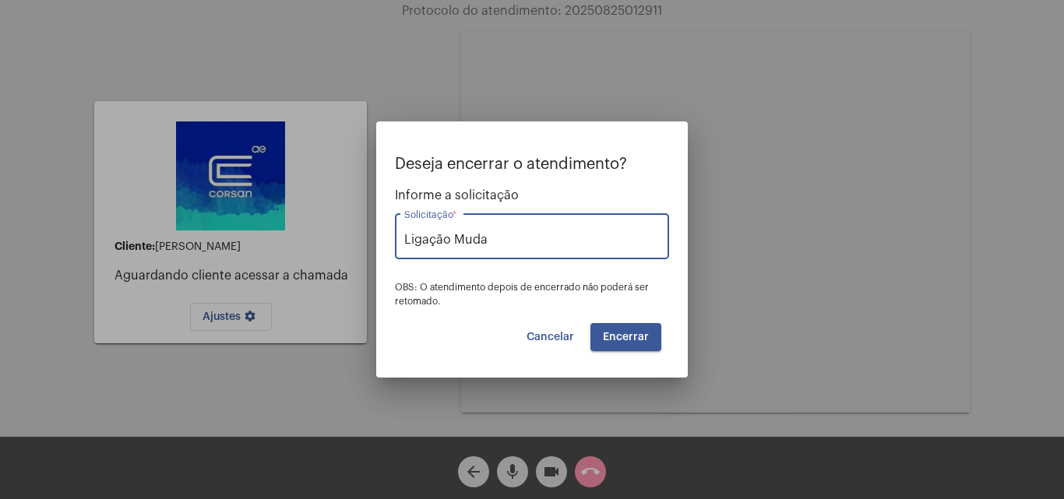
click at [643, 343] on button "Encerrar" at bounding box center [625, 337] width 71 height 28
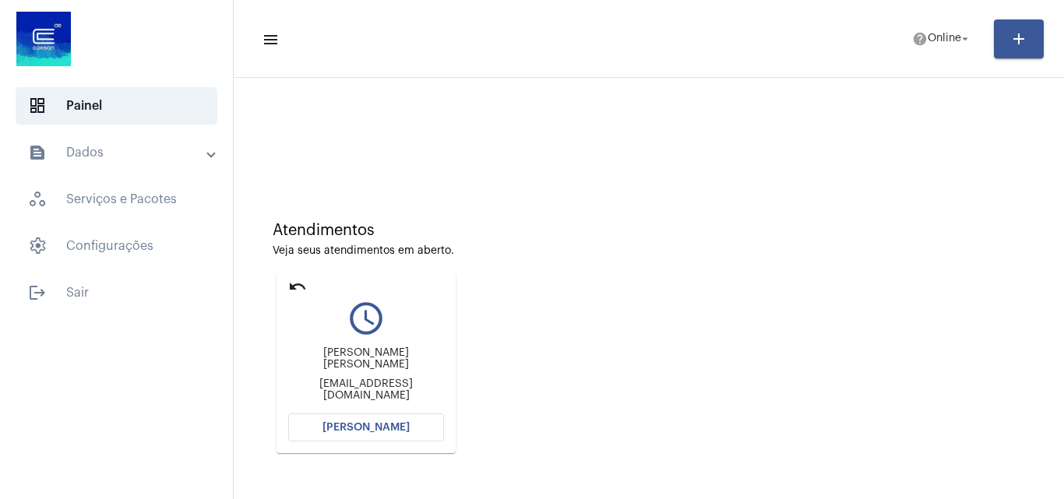
scroll to position [110, 0]
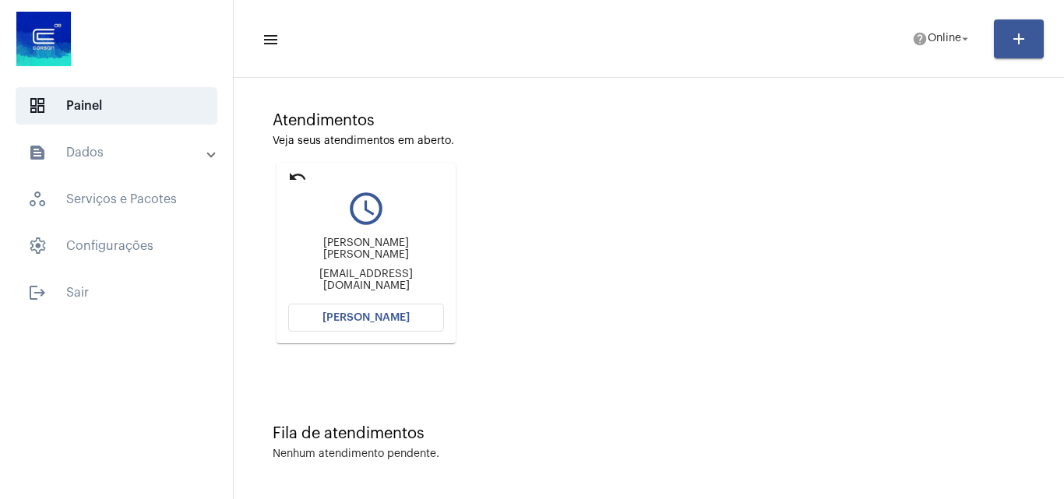
click at [405, 328] on button "[PERSON_NAME]" at bounding box center [366, 318] width 156 height 28
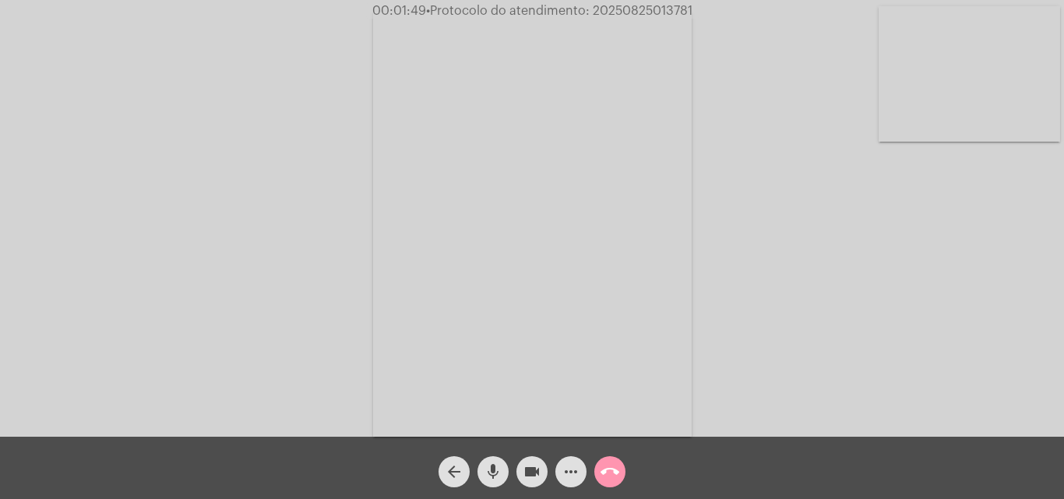
click at [618, 464] on mat-icon "call_end" at bounding box center [610, 472] width 19 height 19
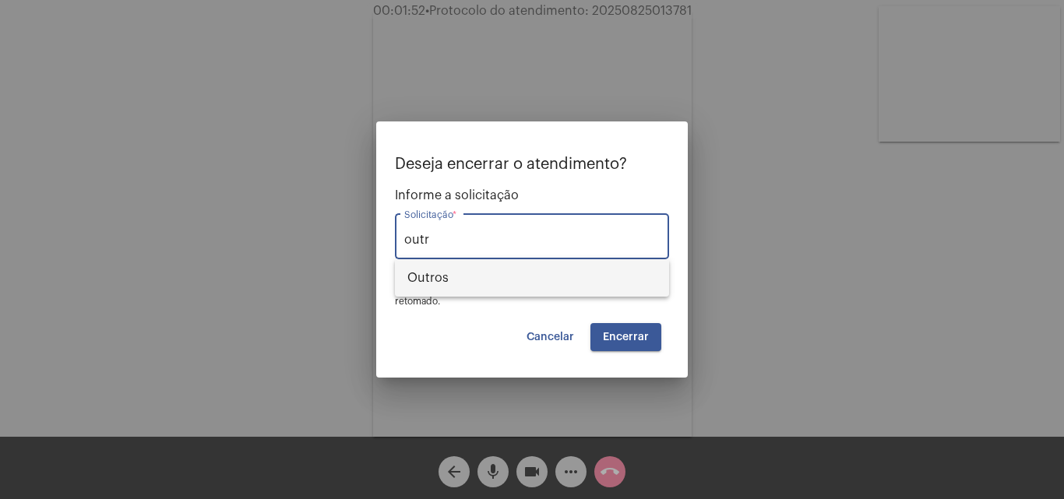
click at [520, 293] on span "Outros" at bounding box center [531, 277] width 249 height 37
type input "Outros"
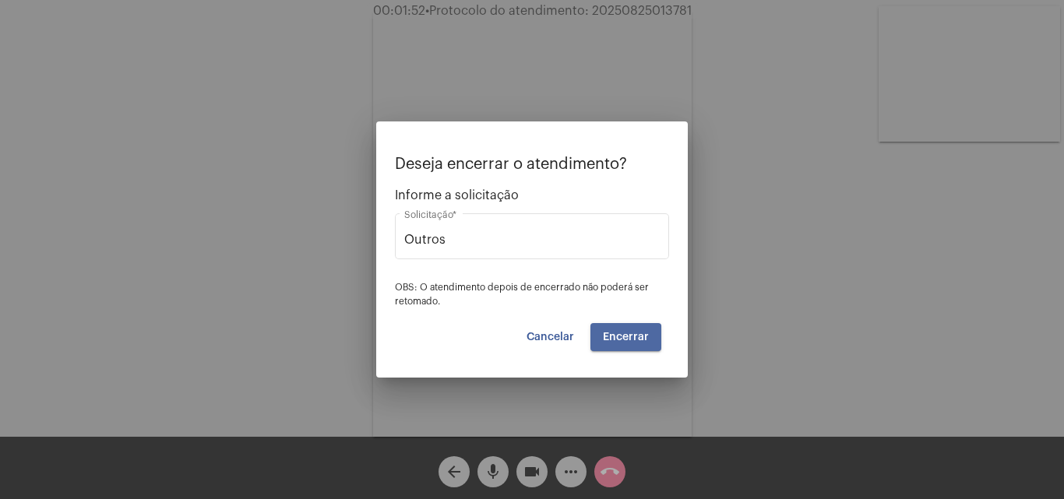
click at [616, 342] on span "Encerrar" at bounding box center [626, 337] width 46 height 11
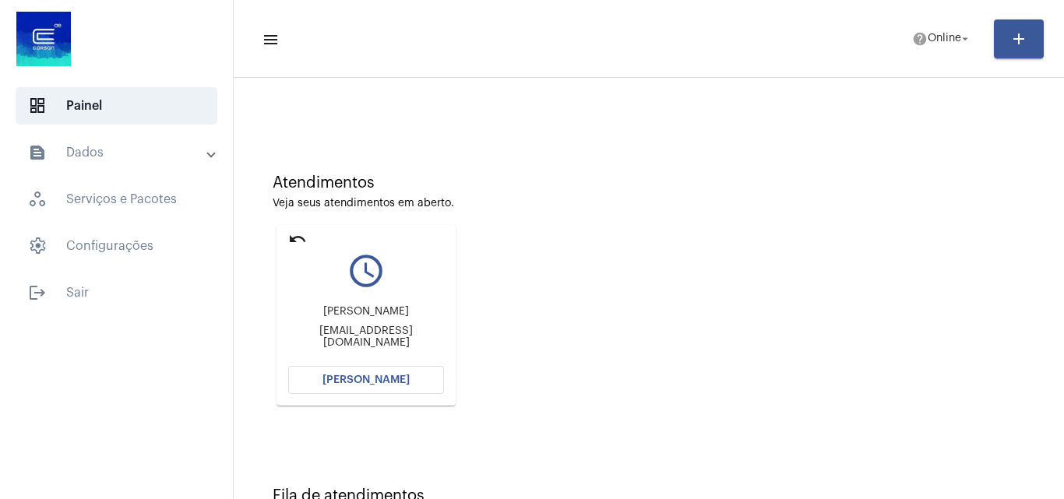
scroll to position [110, 0]
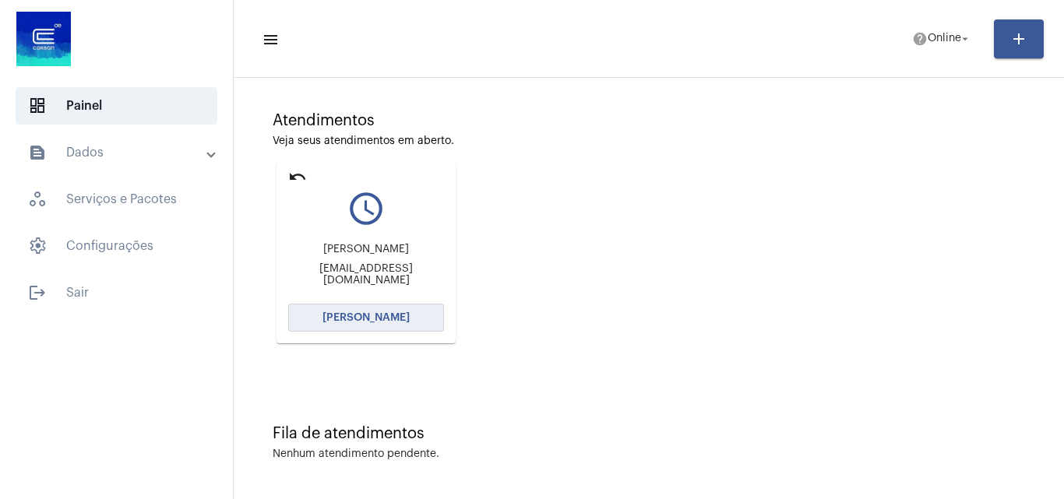
click at [341, 306] on button "[PERSON_NAME]" at bounding box center [366, 318] width 156 height 28
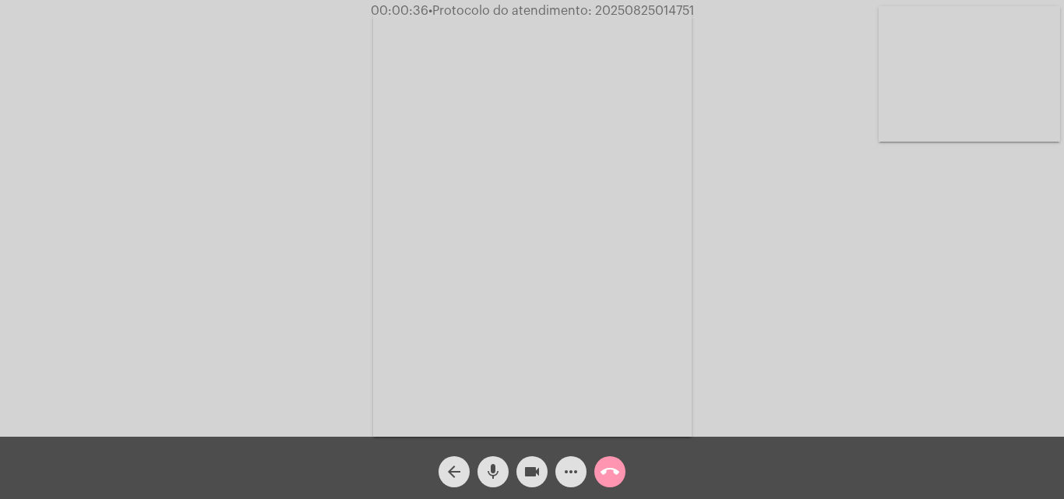
click at [961, 107] on video at bounding box center [970, 74] width 182 height 136
click at [236, 199] on video at bounding box center [196, 222] width 182 height 241
click at [979, 53] on video at bounding box center [970, 74] width 182 height 136
click at [227, 252] on video at bounding box center [196, 222] width 182 height 241
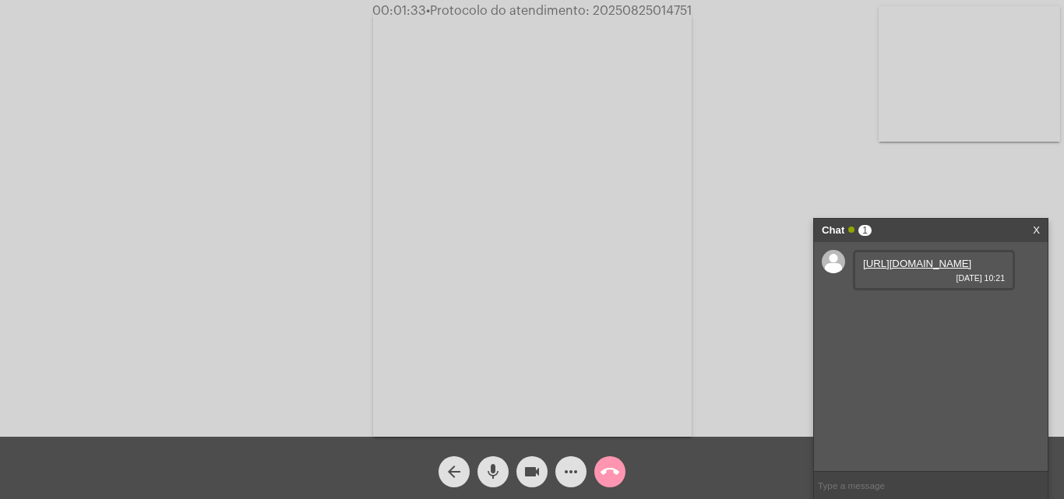
click at [929, 270] on link "[URL][DOMAIN_NAME]" at bounding box center [917, 264] width 108 height 12
click at [946, 314] on link "[URL][DOMAIN_NAME]" at bounding box center [917, 308] width 108 height 12
click at [575, 473] on mat-icon "more_horiz" at bounding box center [571, 472] width 19 height 19
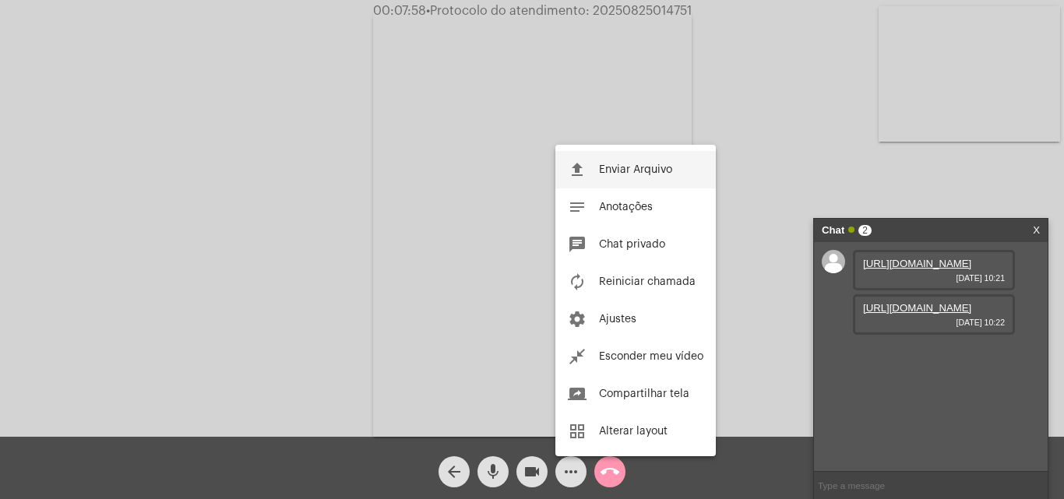
click at [654, 174] on span "Enviar Arquivo" at bounding box center [635, 169] width 73 height 11
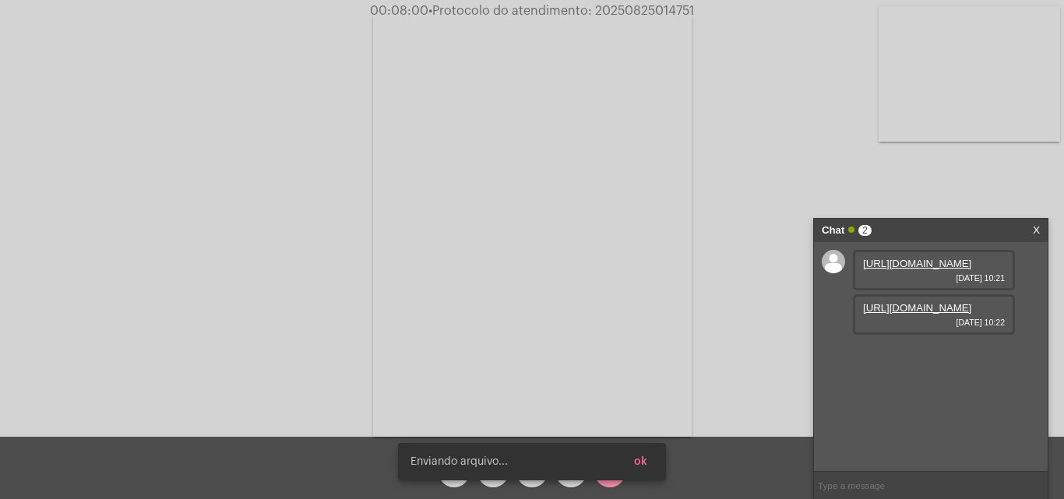
scroll to position [13, 0]
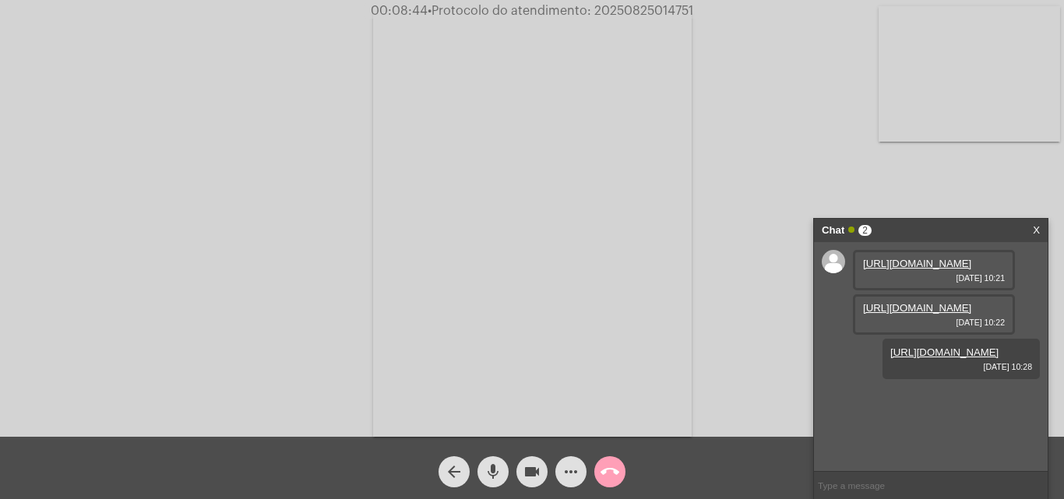
click at [614, 472] on mat-icon "call_end" at bounding box center [610, 472] width 19 height 19
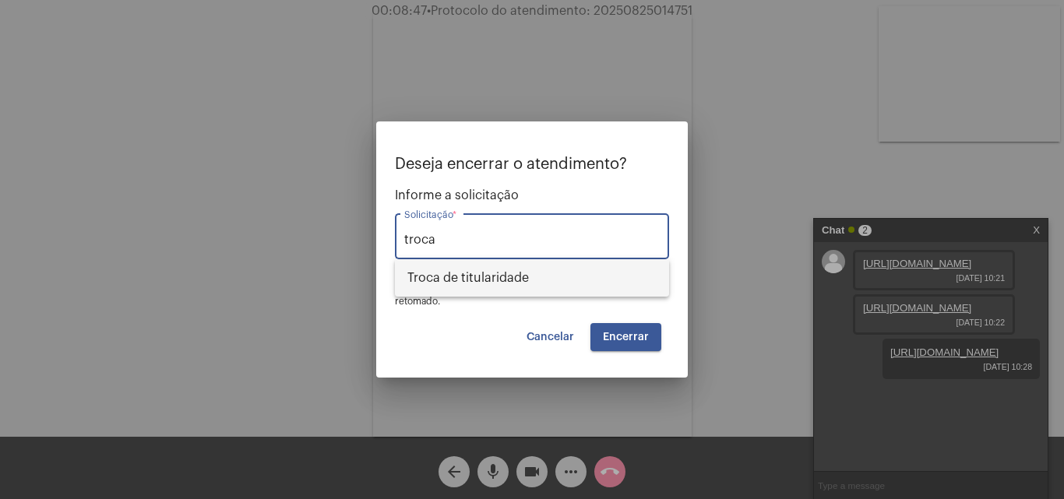
click at [549, 275] on span "Troca de titularidade" at bounding box center [531, 277] width 249 height 37
type input "Troca de titularidade"
click at [667, 98] on div at bounding box center [532, 249] width 1064 height 499
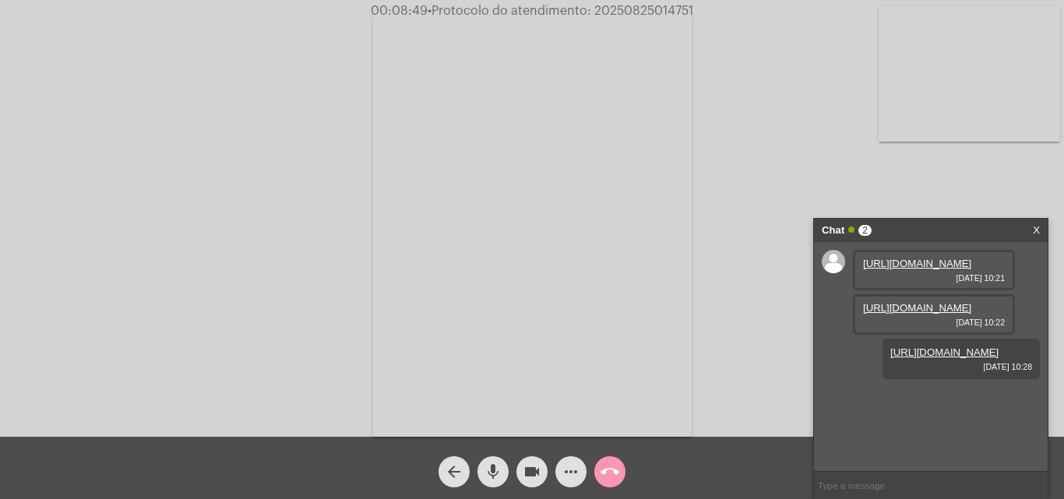
click at [675, 5] on span "• Protocolo do atendimento: 20250825014751" at bounding box center [561, 11] width 266 height 12
copy span "20250825014751"
click at [601, 488] on span "call_end" at bounding box center [610, 472] width 19 height 31
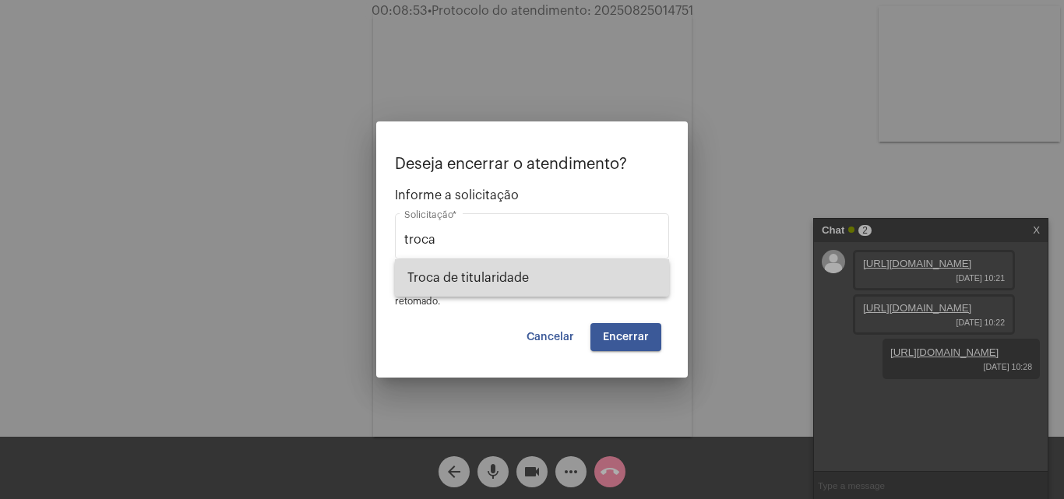
drag, startPoint x: 524, startPoint y: 262, endPoint x: 614, endPoint y: 312, distance: 102.5
click at [524, 263] on span "Troca de titularidade" at bounding box center [531, 277] width 249 height 37
type input "Troca de titularidade"
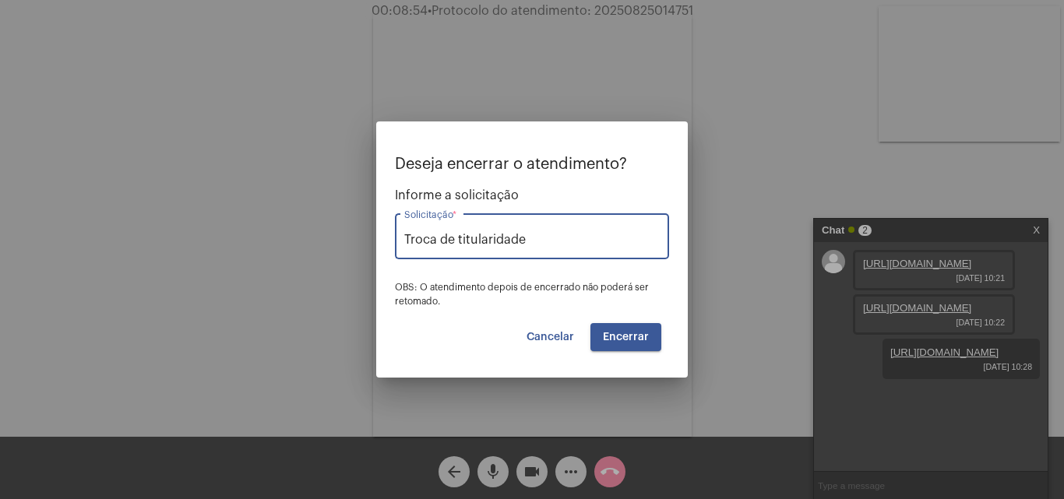
click at [621, 328] on button "Encerrar" at bounding box center [625, 337] width 71 height 28
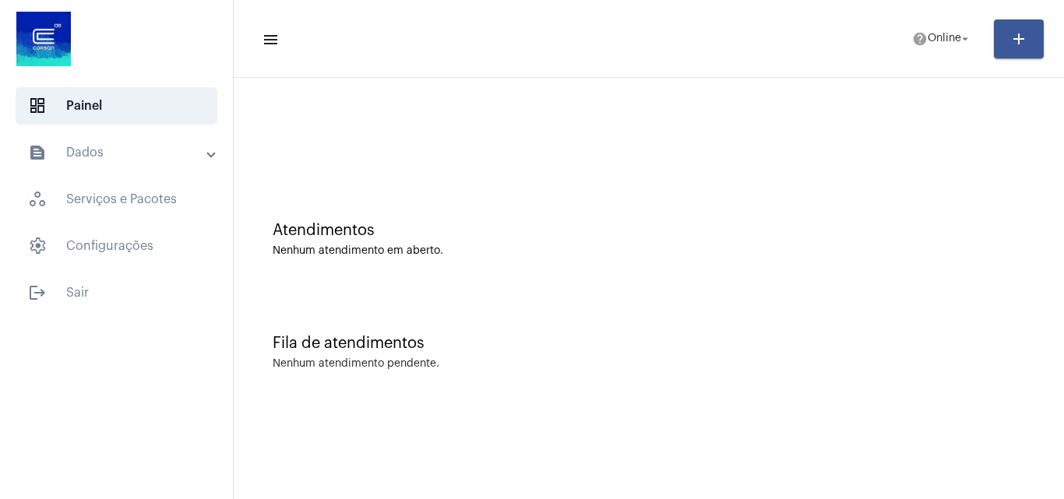
click at [614, 213] on div "Atendimentos Nenhum atendimento em aberto." at bounding box center [648, 231] width 815 height 113
click at [923, 44] on span "help Online arrow_drop_down" at bounding box center [942, 38] width 60 height 28
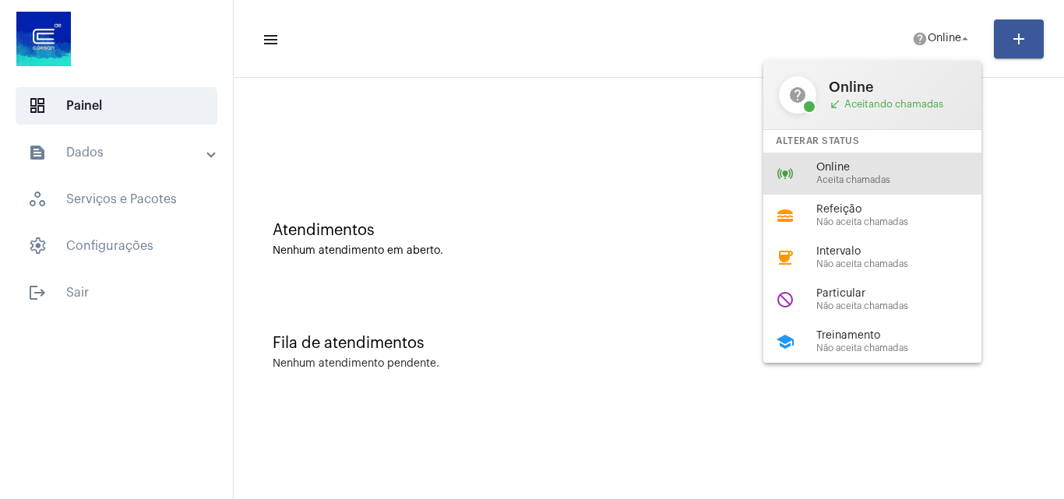
click at [848, 167] on span "Online" at bounding box center [905, 168] width 178 height 12
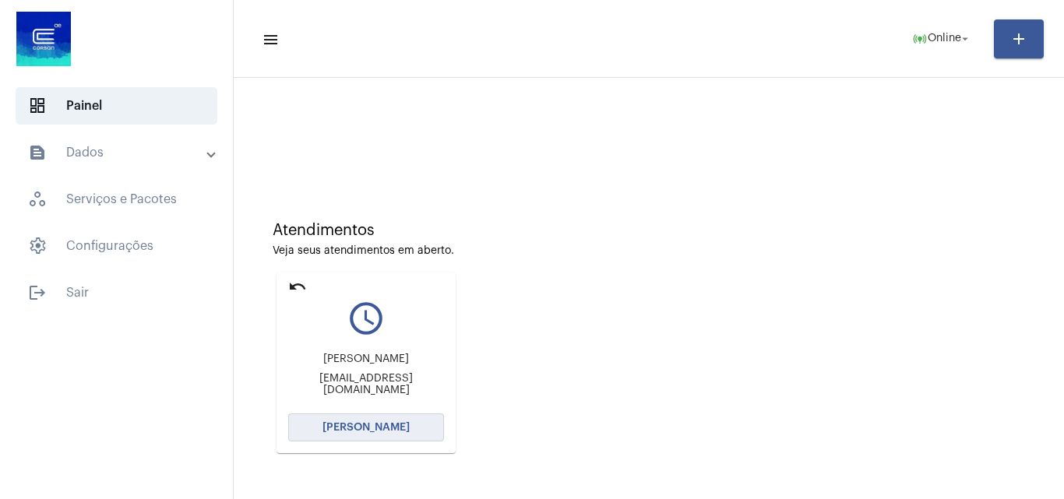
click at [379, 434] on button "[PERSON_NAME]" at bounding box center [366, 428] width 156 height 28
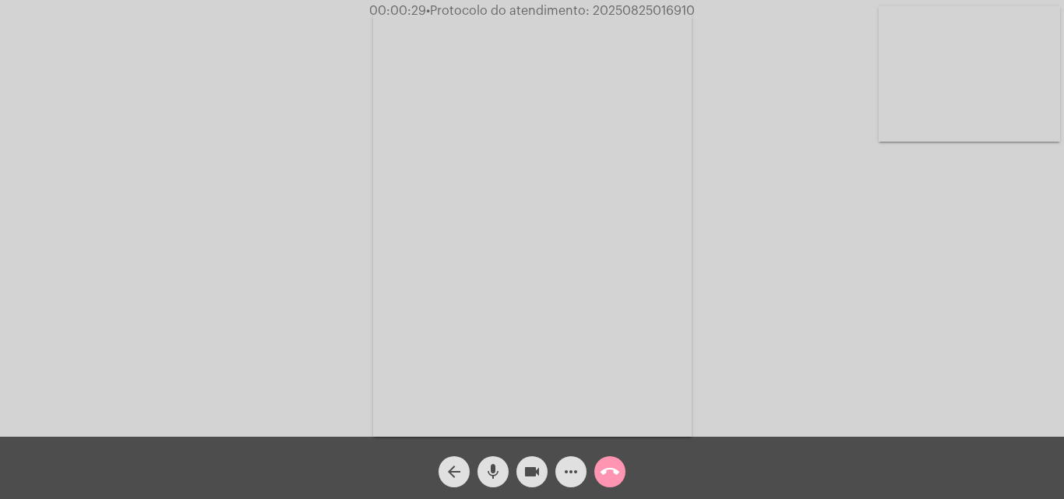
click at [988, 103] on video at bounding box center [970, 74] width 182 height 136
click at [205, 157] on video at bounding box center [196, 222] width 182 height 241
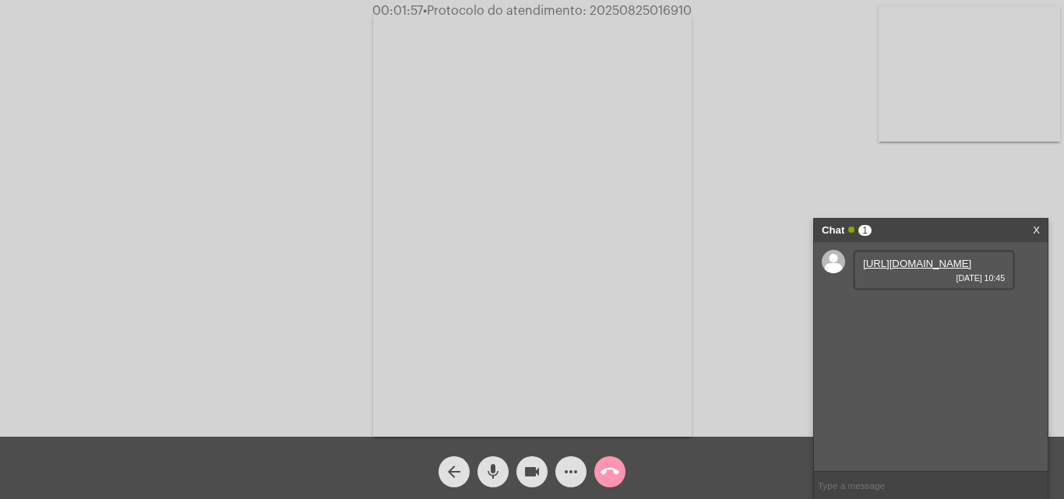
click at [918, 270] on link "[URL][DOMAIN_NAME]" at bounding box center [917, 264] width 108 height 12
click at [917, 314] on link "[URL][DOMAIN_NAME]" at bounding box center [917, 308] width 108 height 12
drag, startPoint x: 862, startPoint y: 425, endPoint x: 900, endPoint y: 425, distance: 38.2
click at [900, 379] on div "1930107-3 [DATE] 10:45" at bounding box center [934, 359] width 162 height 41
click at [902, 358] on span "1930107-3" at bounding box center [887, 353] width 49 height 12
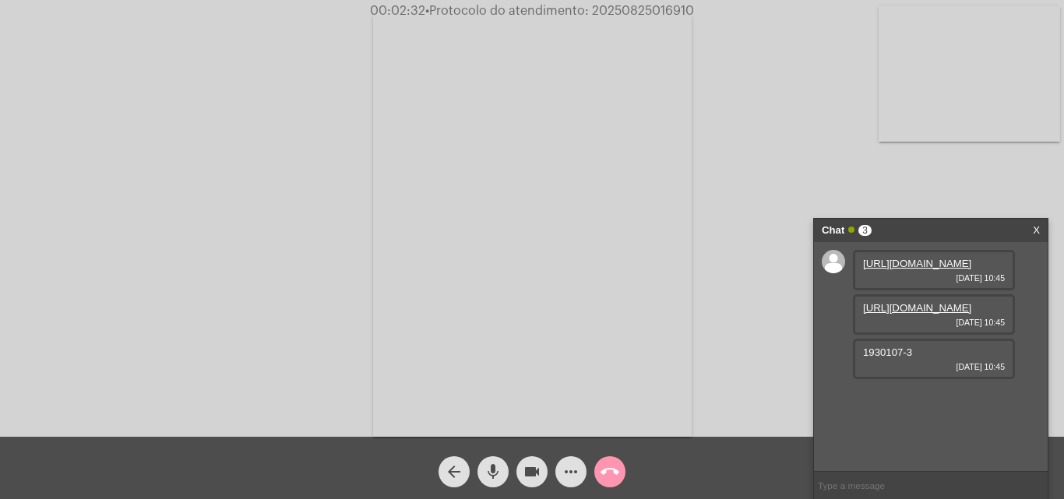
drag, startPoint x: 902, startPoint y: 422, endPoint x: 856, endPoint y: 422, distance: 46.0
click at [856, 379] on div "1930107-3 [DATE] 10:45" at bounding box center [934, 359] width 162 height 41
copy span "1930107"
click at [568, 465] on mat-icon "more_horiz" at bounding box center [571, 472] width 19 height 19
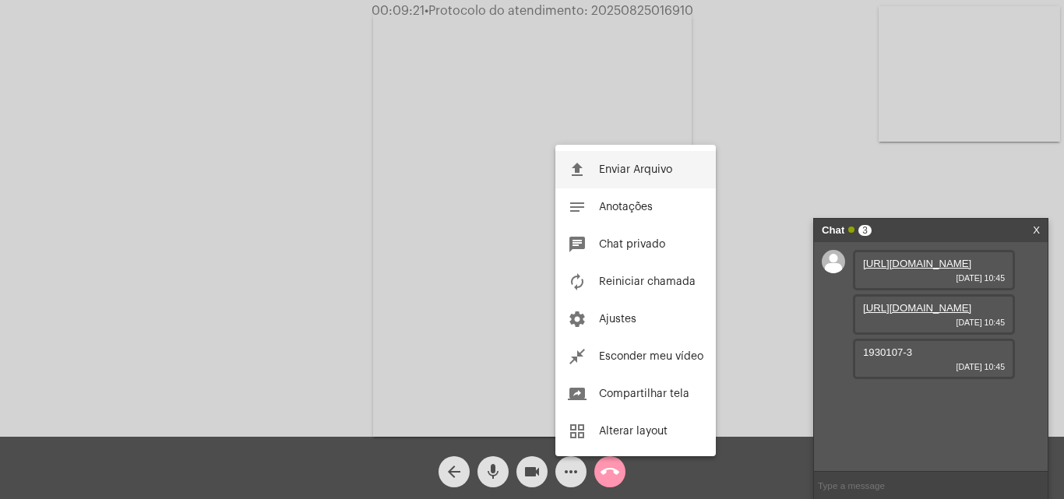
click at [635, 174] on span "Enviar Arquivo" at bounding box center [635, 169] width 73 height 11
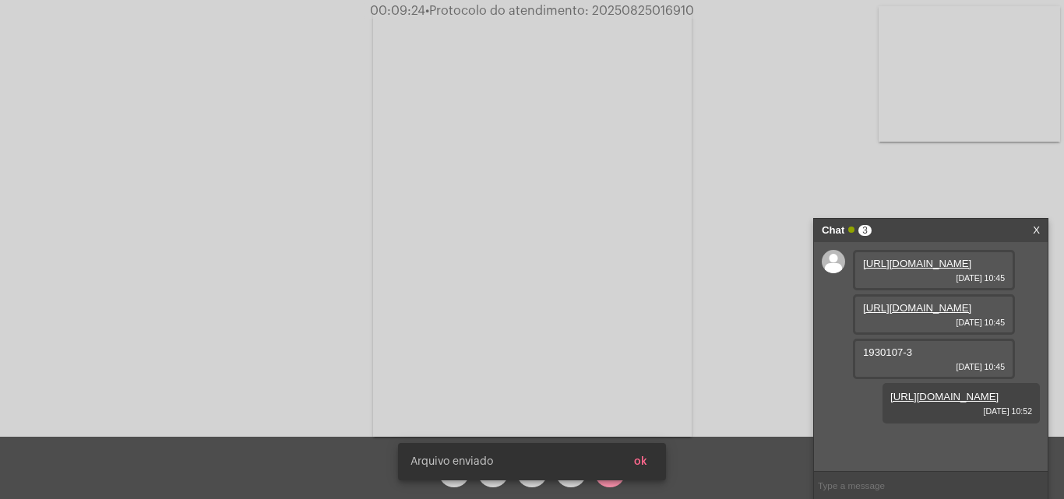
scroll to position [58, 0]
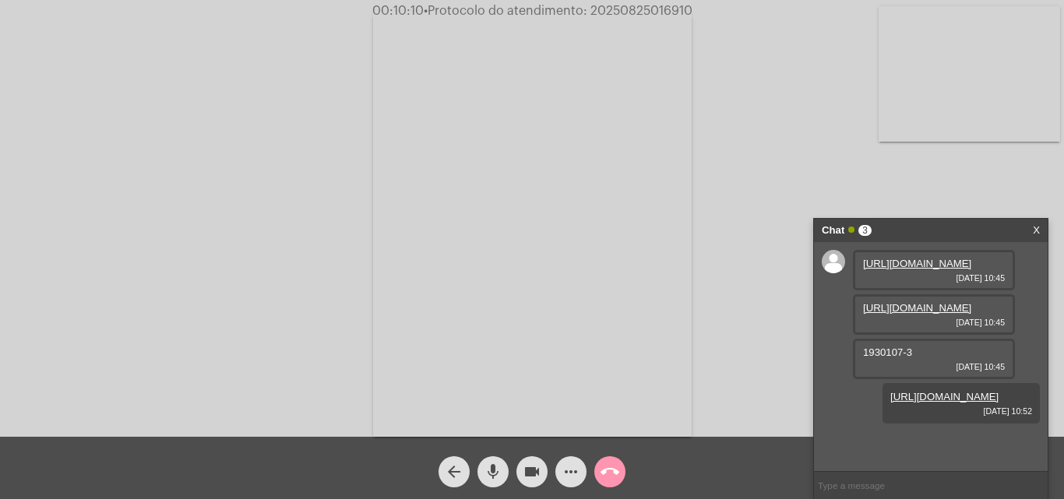
click at [656, 6] on span "• Protocolo do atendimento: 20250825016910" at bounding box center [558, 11] width 269 height 12
copy span "20250825016910"
click at [605, 473] on mat-icon "call_end" at bounding box center [610, 472] width 19 height 19
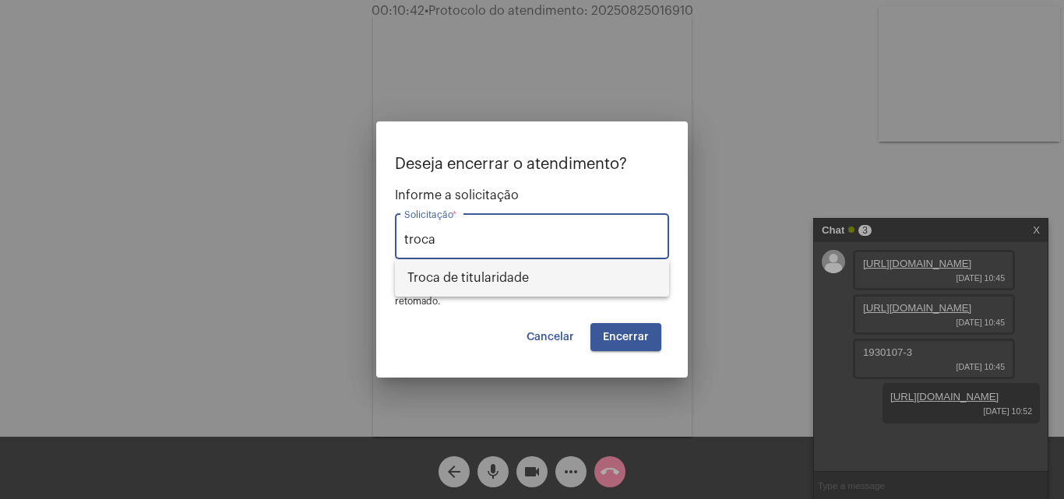
click at [538, 287] on span "Troca de titularidade" at bounding box center [531, 277] width 249 height 37
type input "Troca de titularidade"
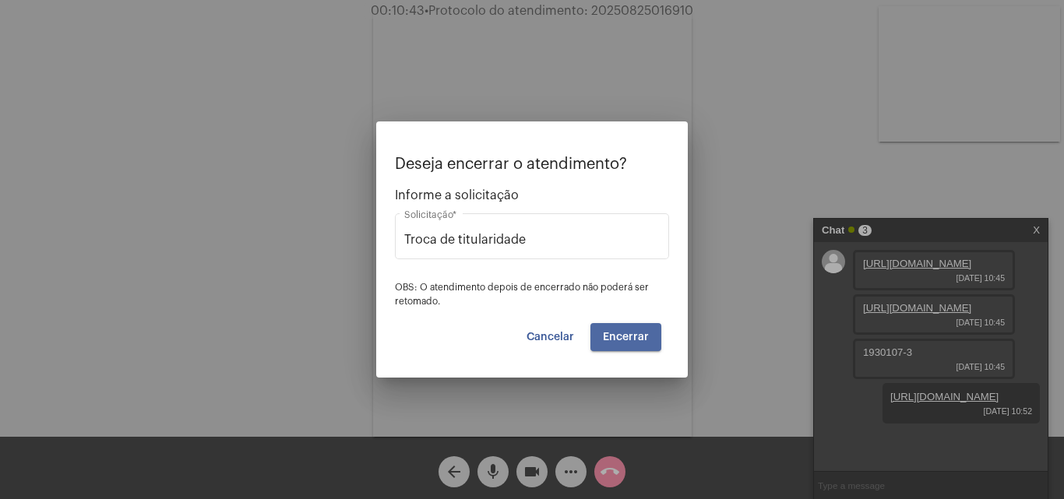
click at [634, 349] on button "Encerrar" at bounding box center [625, 337] width 71 height 28
click at [635, 333] on span "Encerrar" at bounding box center [626, 337] width 46 height 11
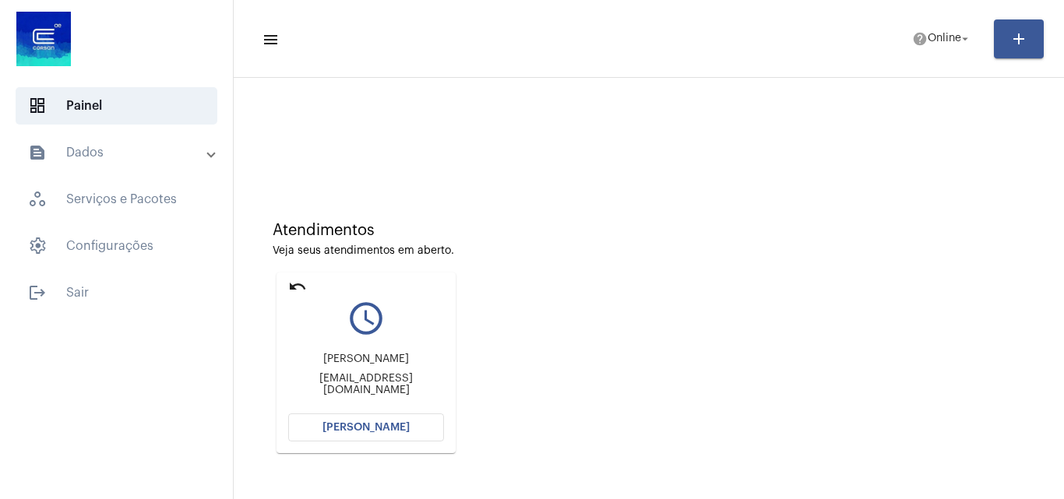
click at [376, 428] on span "[PERSON_NAME]" at bounding box center [366, 427] width 87 height 11
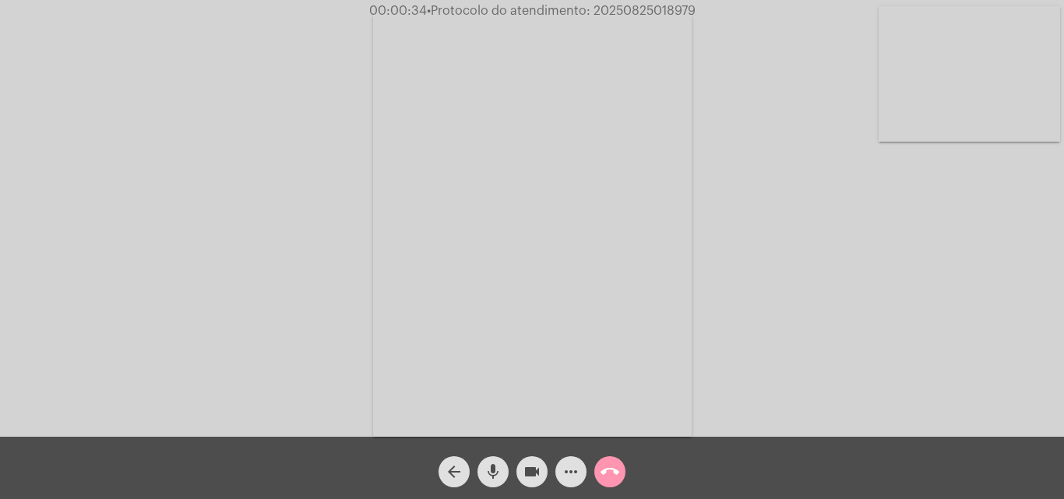
click at [942, 93] on video at bounding box center [970, 74] width 182 height 136
click at [192, 217] on video at bounding box center [196, 222] width 182 height 241
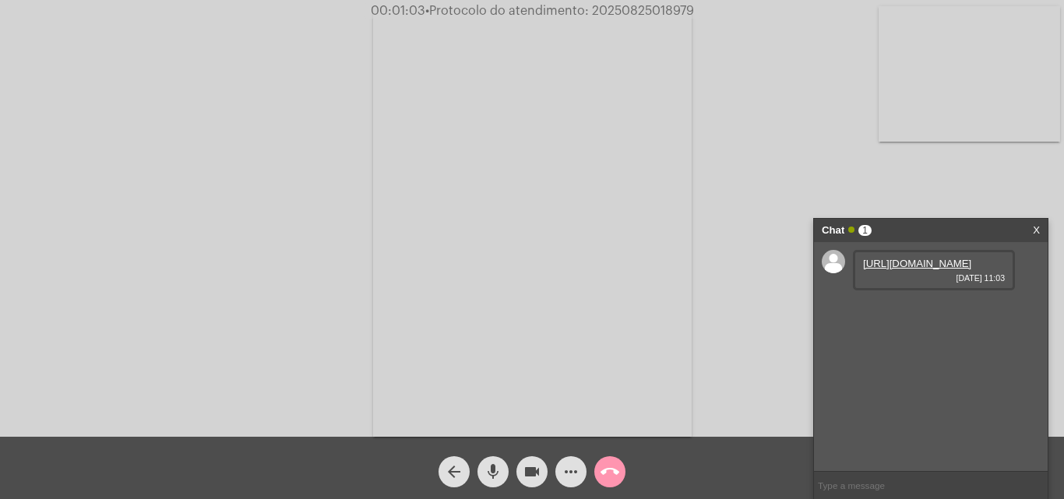
click at [934, 270] on link "[URL][DOMAIN_NAME]" at bounding box center [917, 264] width 108 height 12
click at [936, 314] on link "[URL][DOMAIN_NAME]" at bounding box center [917, 308] width 108 height 12
click at [968, 101] on video at bounding box center [970, 74] width 182 height 136
click at [918, 358] on link "[URL][DOMAIN_NAME]" at bounding box center [917, 353] width 108 height 12
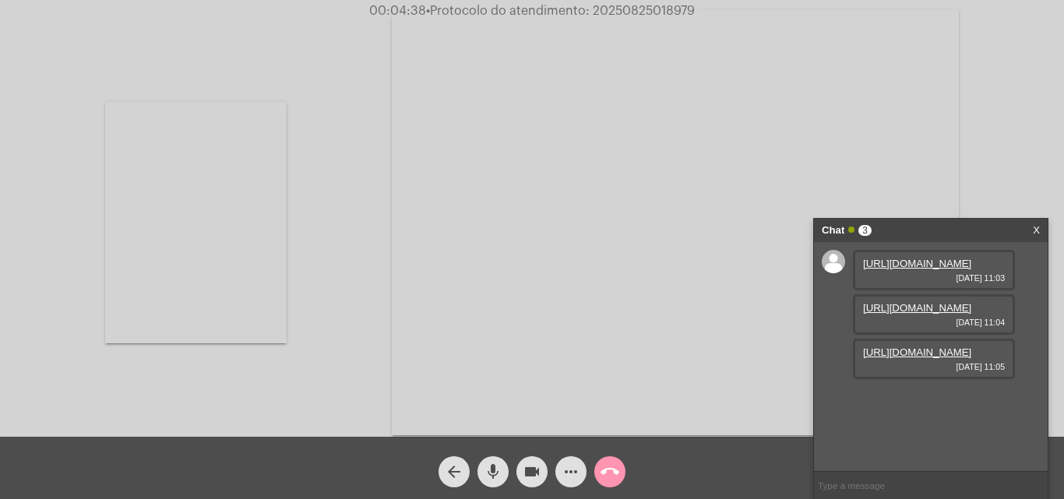
click at [233, 214] on video at bounding box center [196, 222] width 182 height 241
click at [561, 484] on button "more_horiz" at bounding box center [570, 472] width 31 height 31
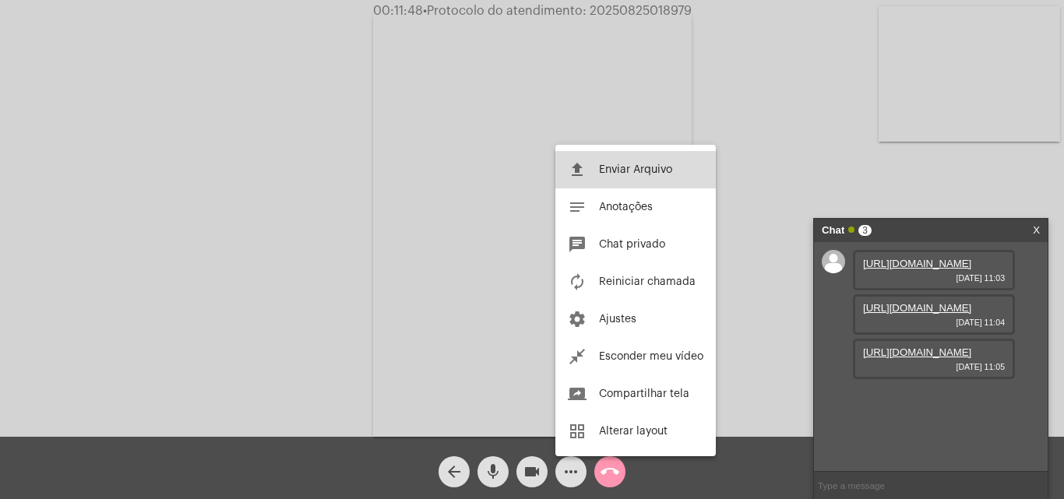
click at [661, 171] on span "Enviar Arquivo" at bounding box center [635, 169] width 73 height 11
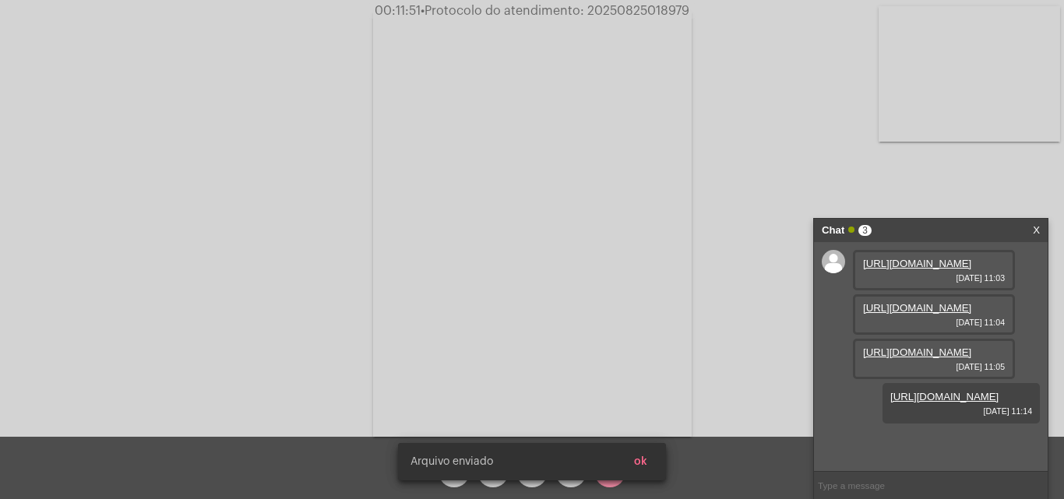
scroll to position [93, 0]
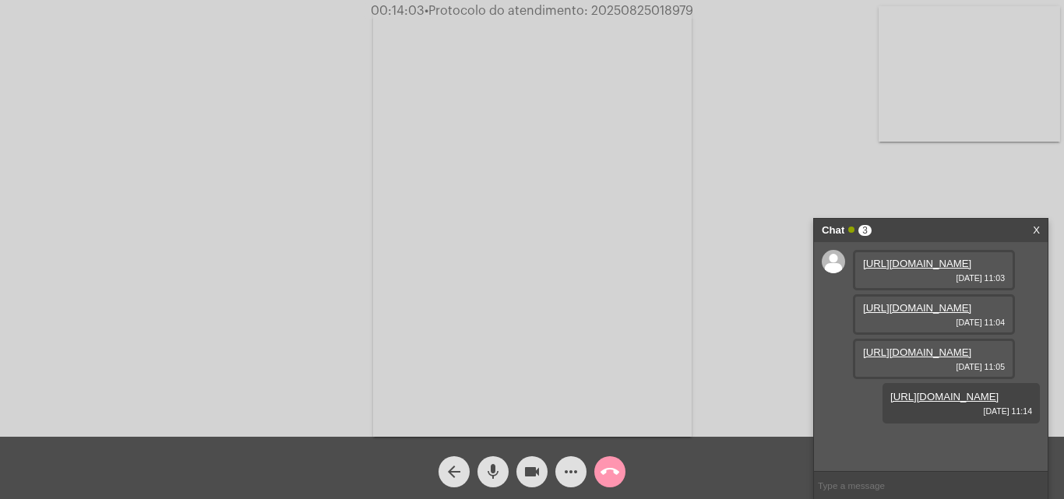
click at [669, 11] on span "• Protocolo do atendimento: 20250825018979" at bounding box center [559, 11] width 269 height 12
click at [769, 121] on div "Acessando Câmera e Microfone..." at bounding box center [532, 222] width 1061 height 437
click at [612, 475] on mat-icon "call_end" at bounding box center [610, 472] width 19 height 19
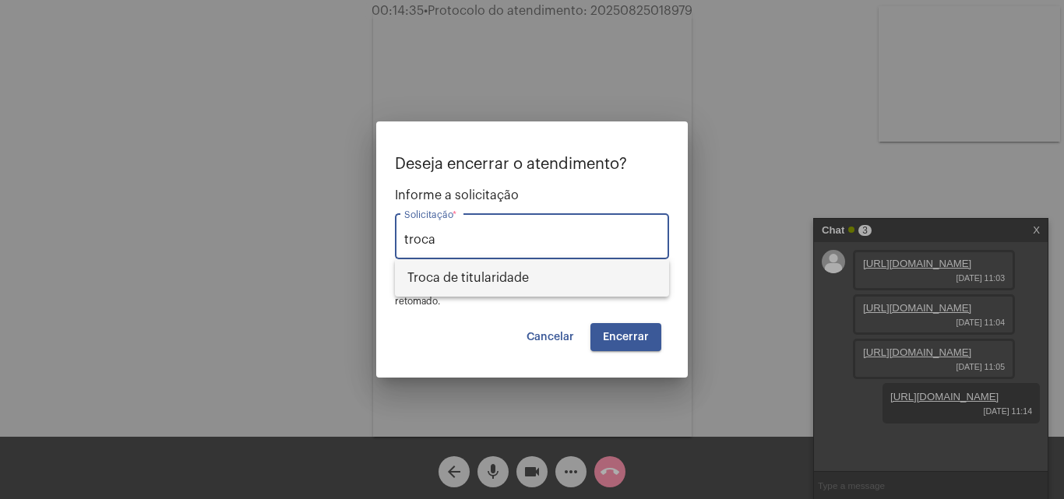
click at [530, 269] on span "Troca de titularidade" at bounding box center [531, 277] width 249 height 37
type input "Troca de titularidade"
click at [631, 330] on button "Encerrar" at bounding box center [625, 337] width 71 height 28
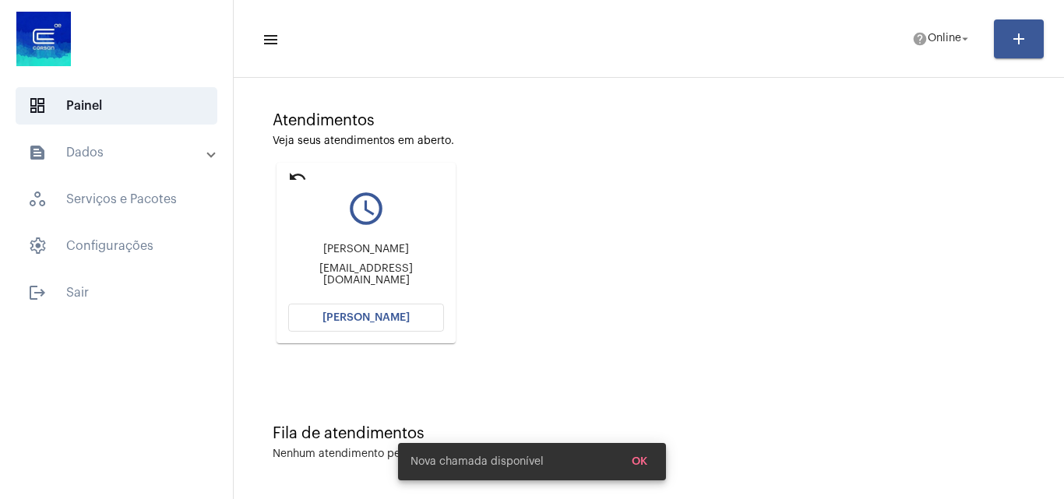
scroll to position [110, 0]
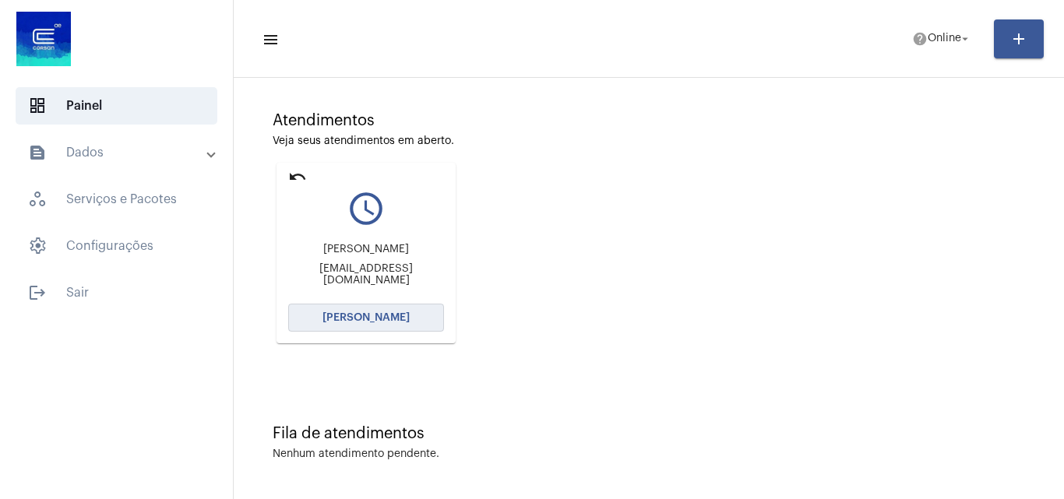
click at [386, 321] on span "[PERSON_NAME]" at bounding box center [366, 317] width 87 height 11
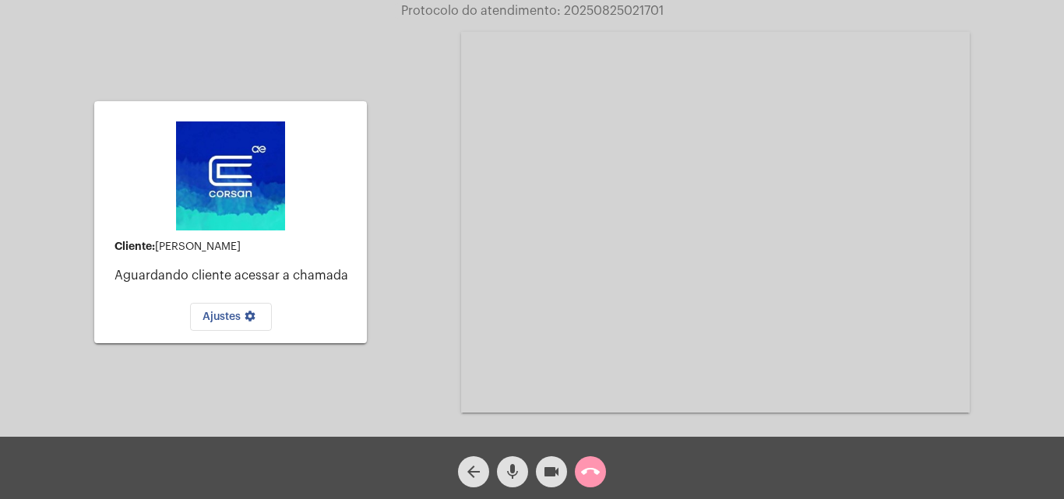
click at [601, 478] on button "call_end" at bounding box center [590, 472] width 31 height 31
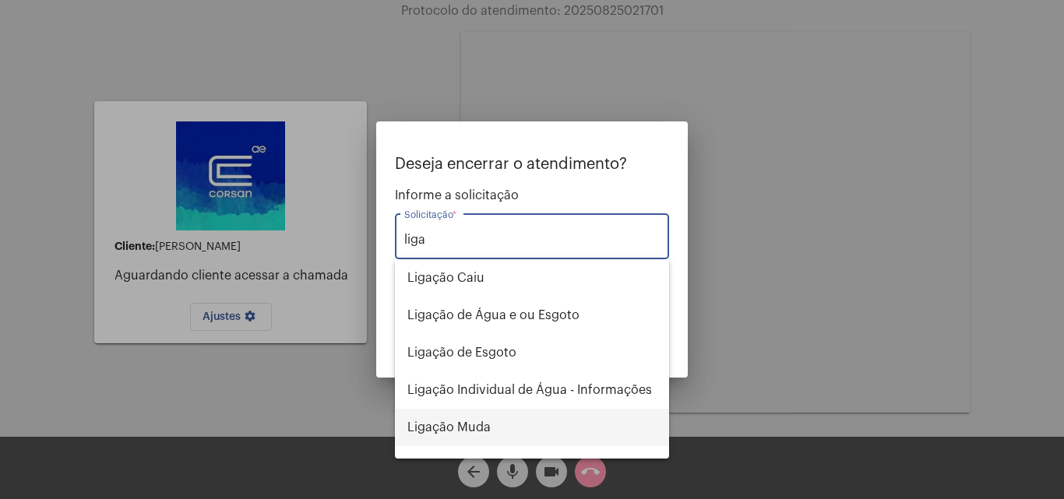
click at [495, 418] on span "Ligação Muda" at bounding box center [531, 427] width 249 height 37
type input "Ligação Muda"
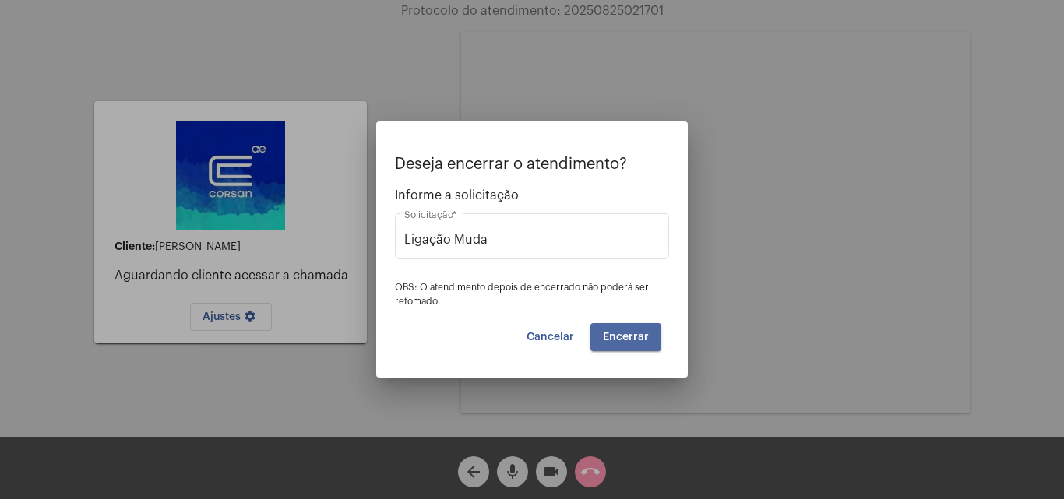
click at [636, 334] on span "Encerrar" at bounding box center [626, 337] width 46 height 11
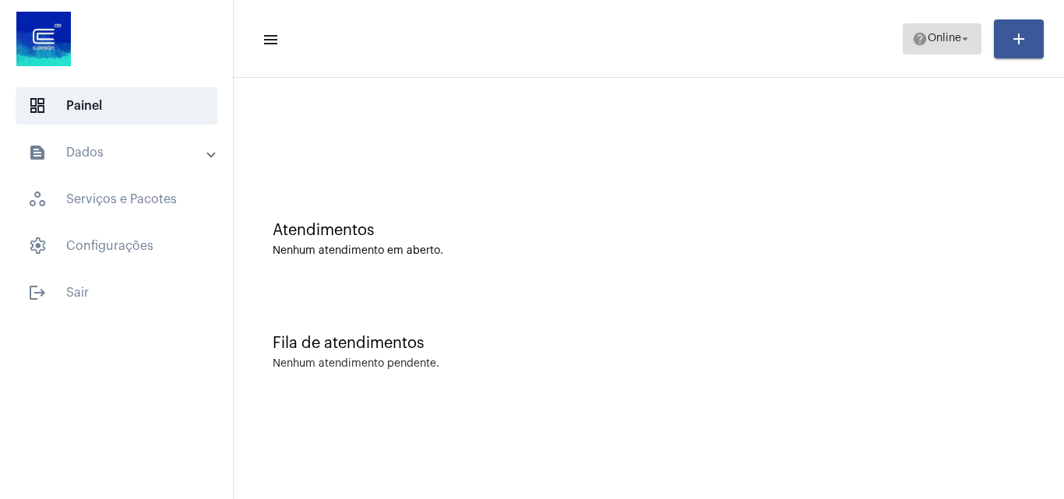
click at [912, 43] on mat-icon "help" at bounding box center [920, 39] width 16 height 16
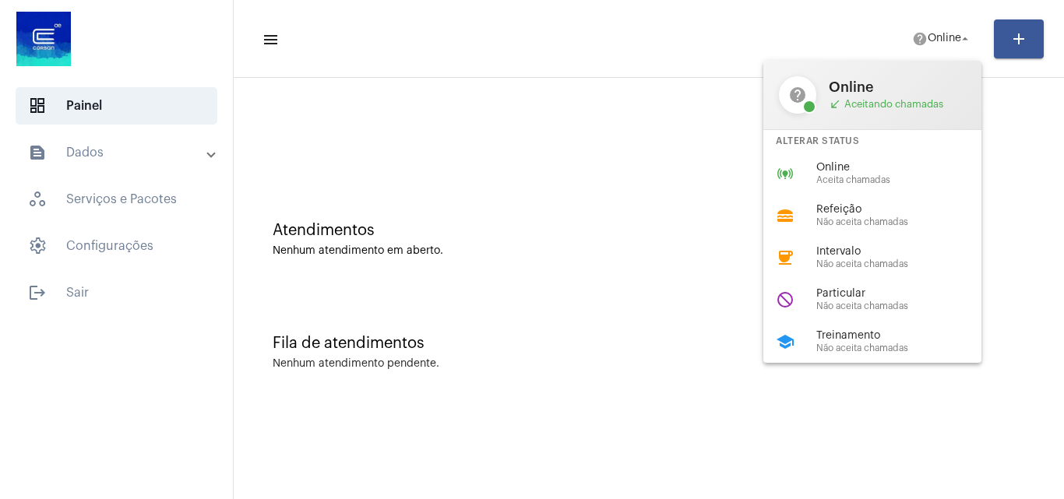
click at [643, 148] on div at bounding box center [532, 249] width 1064 height 499
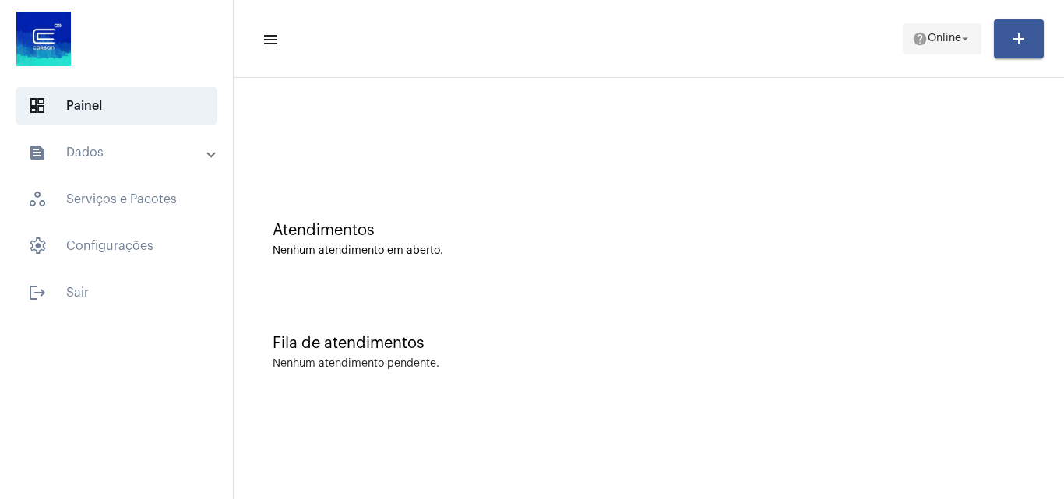
click at [932, 35] on span "Online" at bounding box center [944, 38] width 33 height 11
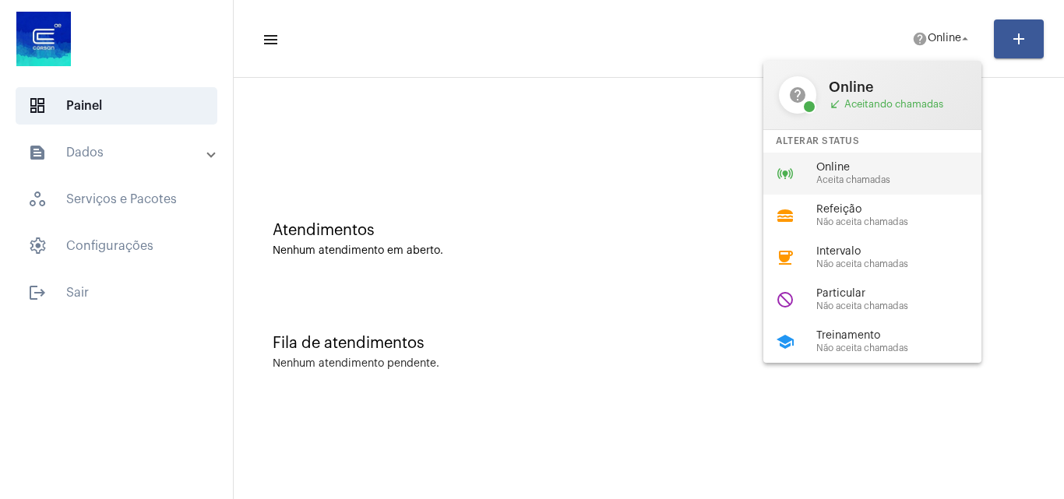
click at [844, 173] on span "Online" at bounding box center [905, 168] width 178 height 12
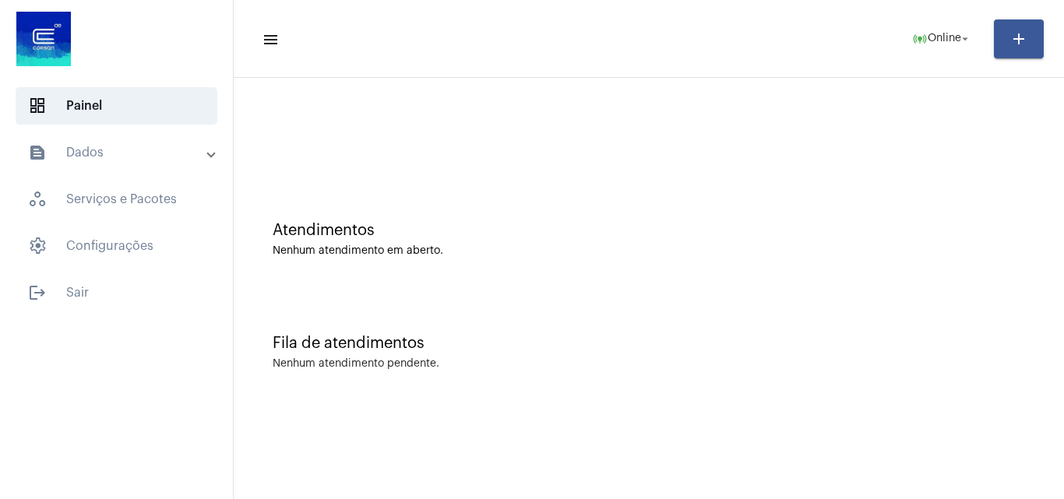
drag, startPoint x: 568, startPoint y: 407, endPoint x: 562, endPoint y: 455, distance: 47.8
click at [574, 427] on mat-sidenav-content "menu online_prediction Online arrow_drop_down add Atendimentos Nenhum atendimen…" at bounding box center [649, 249] width 830 height 499
click at [574, 68] on mat-toolbar "menu online_prediction Online arrow_drop_down add" at bounding box center [649, 39] width 830 height 78
click at [940, 46] on span "online_prediction Online arrow_drop_down" at bounding box center [942, 38] width 60 height 28
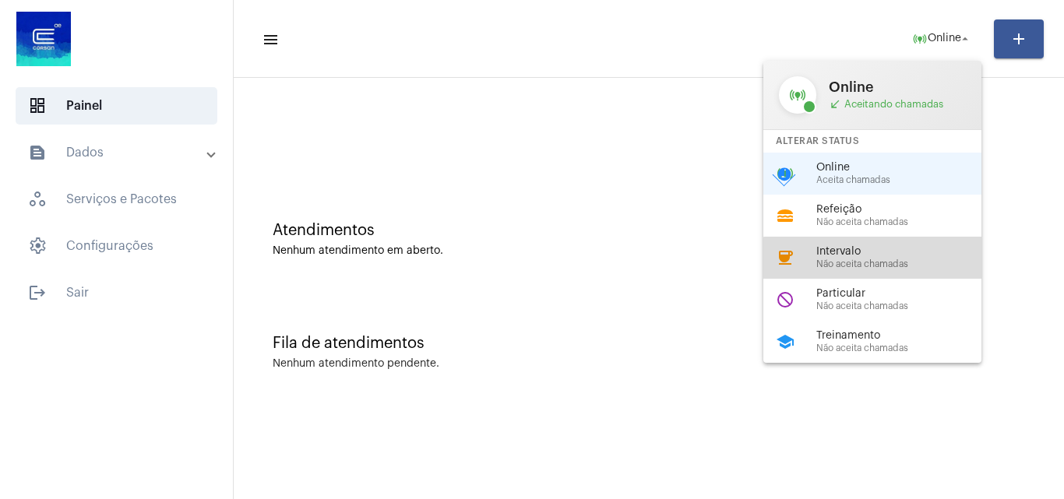
click at [876, 264] on span "Não aceita chamadas" at bounding box center [905, 264] width 178 height 10
